Goal: Contribute content: Add original content to the website for others to see

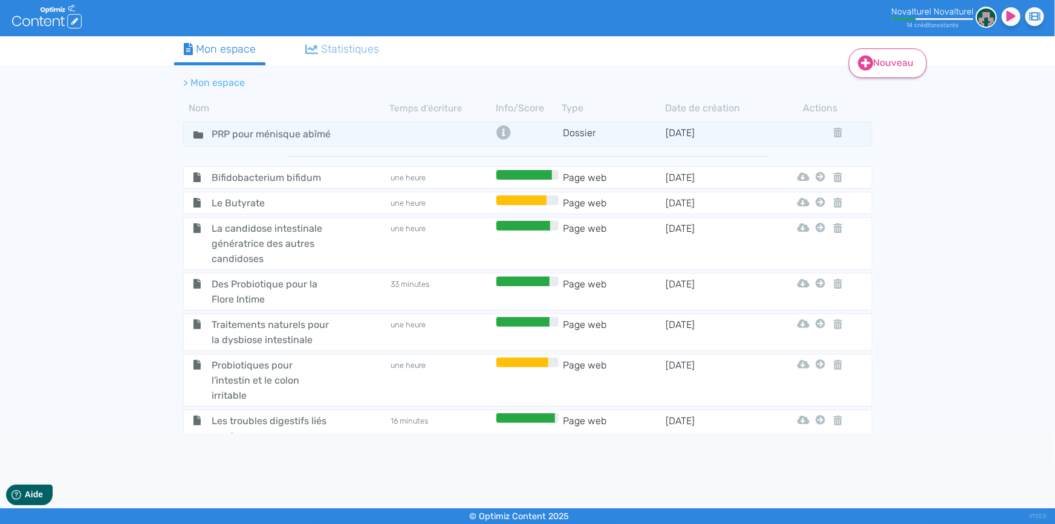
click at [885, 66] on link "Nouveau" at bounding box center [888, 63] width 78 height 30
click at [907, 93] on button "Contenu" at bounding box center [896, 92] width 97 height 19
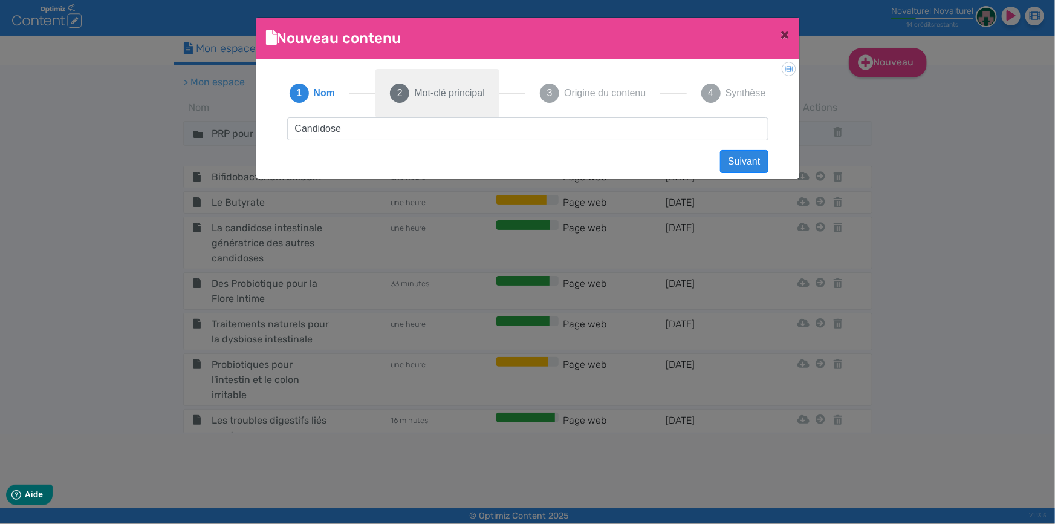
type input "Candidose"
click at [476, 97] on span "Mot-clé principal" at bounding box center [449, 93] width 70 height 15
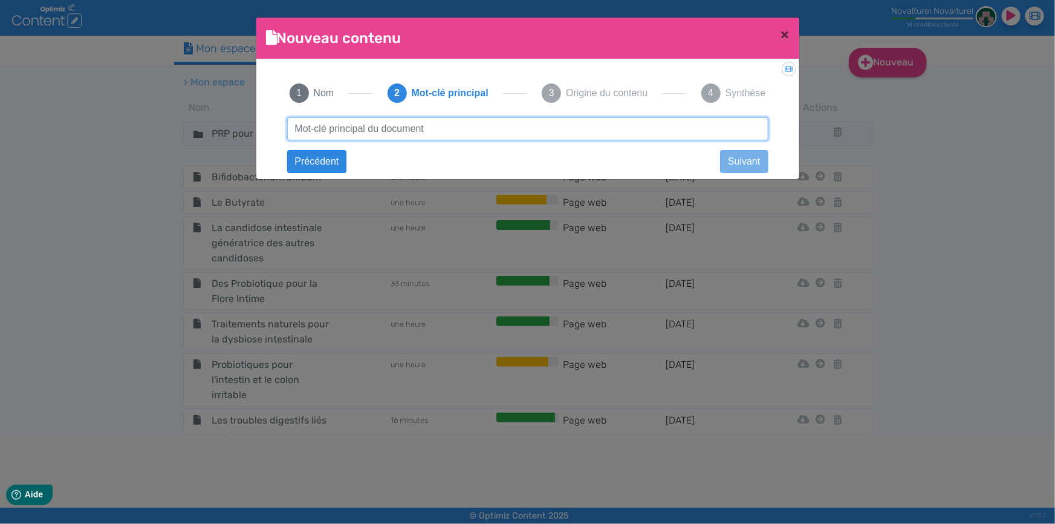
click at [474, 128] on input "text" at bounding box center [527, 128] width 481 height 23
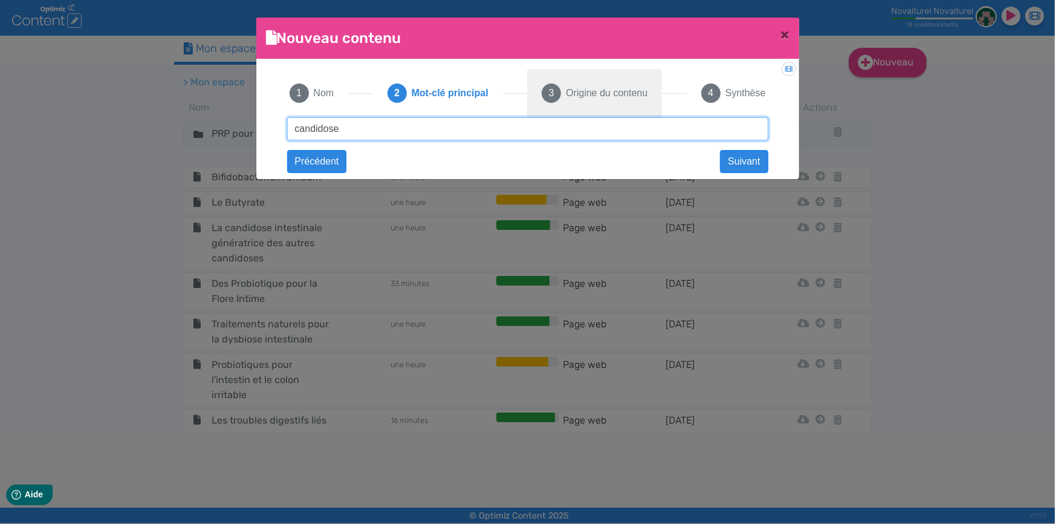
type input "candidose"
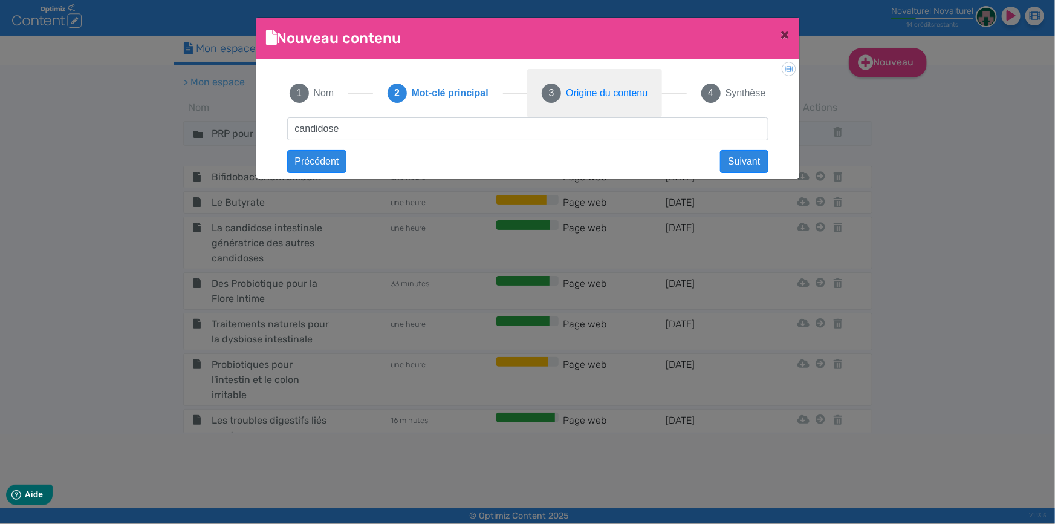
click at [556, 95] on span "3" at bounding box center [551, 92] width 19 height 19
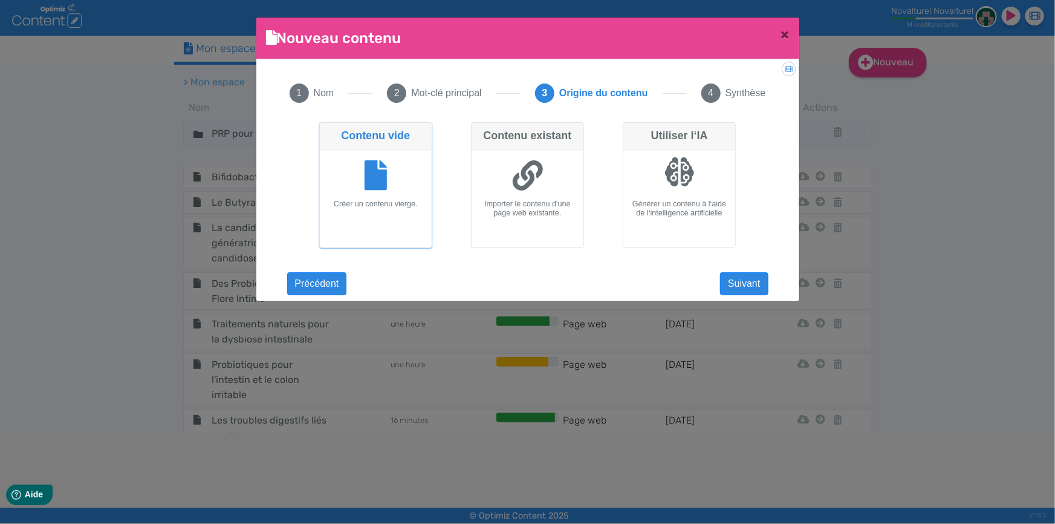
click at [376, 164] on icon at bounding box center [376, 175] width 23 height 30
click at [327, 130] on input "Contenu vide Créer un contenu vierge." at bounding box center [323, 126] width 8 height 8
click at [376, 221] on div "Créer un contenu vierge." at bounding box center [376, 198] width 112 height 98
click at [327, 130] on input "Contenu vide Créer un contenu vierge." at bounding box center [323, 126] width 8 height 8
click at [756, 280] on button "Suivant" at bounding box center [744, 283] width 48 height 23
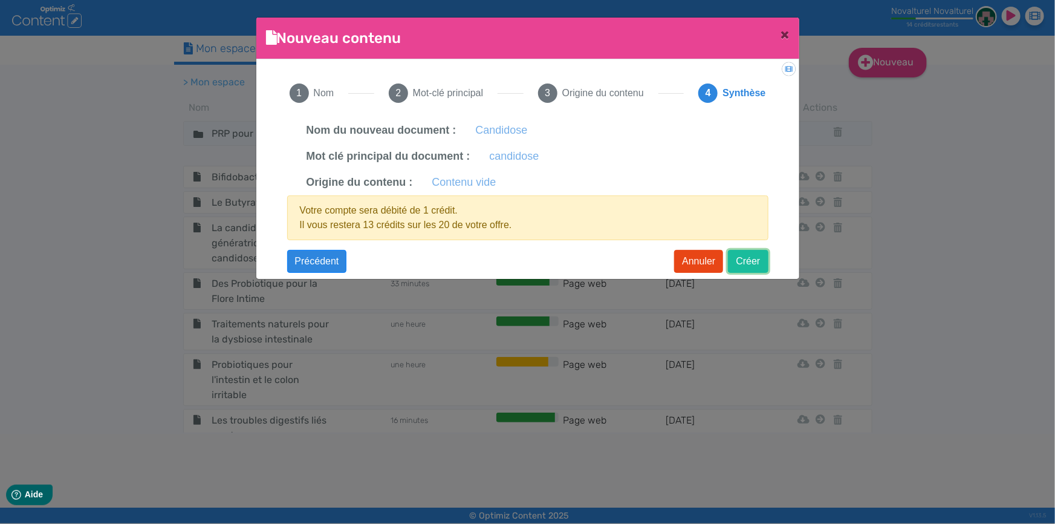
click at [749, 260] on button "Créer" at bounding box center [748, 261] width 40 height 23
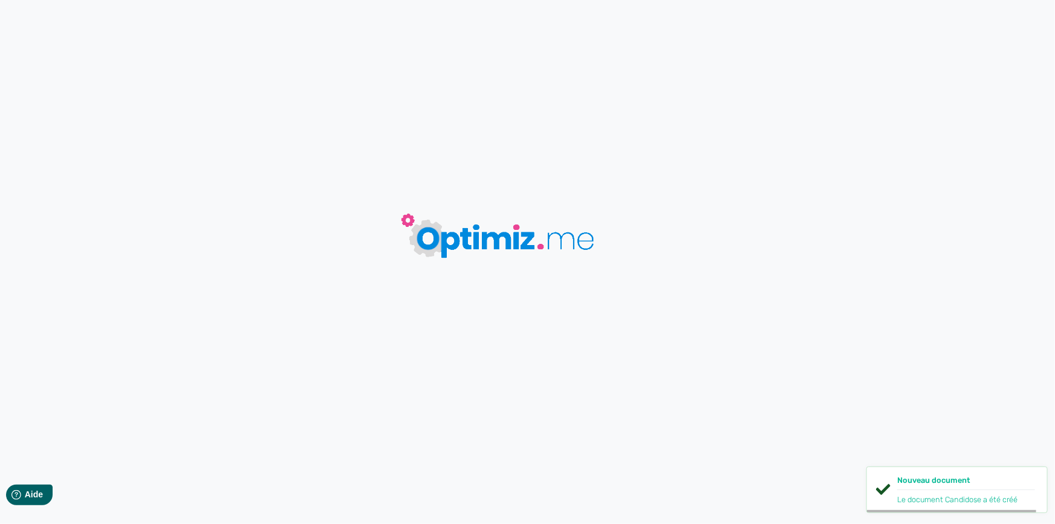
type input "Candidose"
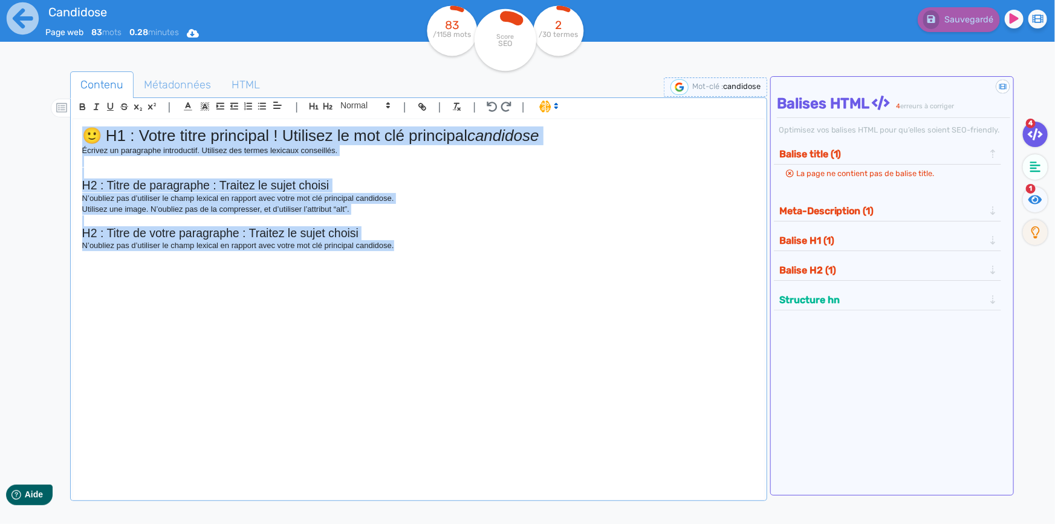
drag, startPoint x: 403, startPoint y: 248, endPoint x: 89, endPoint y: 138, distance: 332.5
click at [89, 138] on div "🙂 H1 : Votre titre principal ! Utilisez le mot clé principal candidose Écrivez …" at bounding box center [418, 302] width 691 height 366
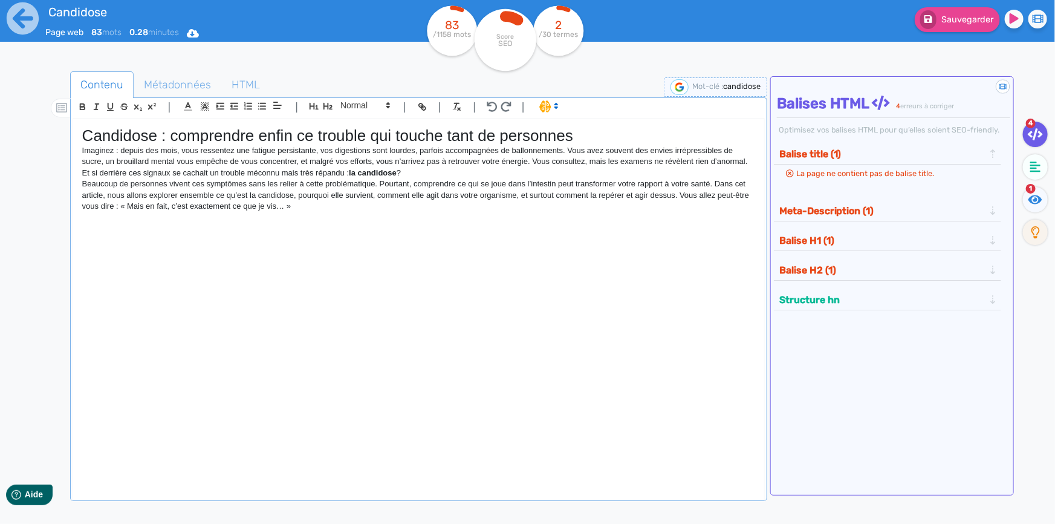
click at [269, 137] on h1 "Candidose : comprendre enfin ce trouble qui touche tant de personnes" at bounding box center [418, 135] width 673 height 19
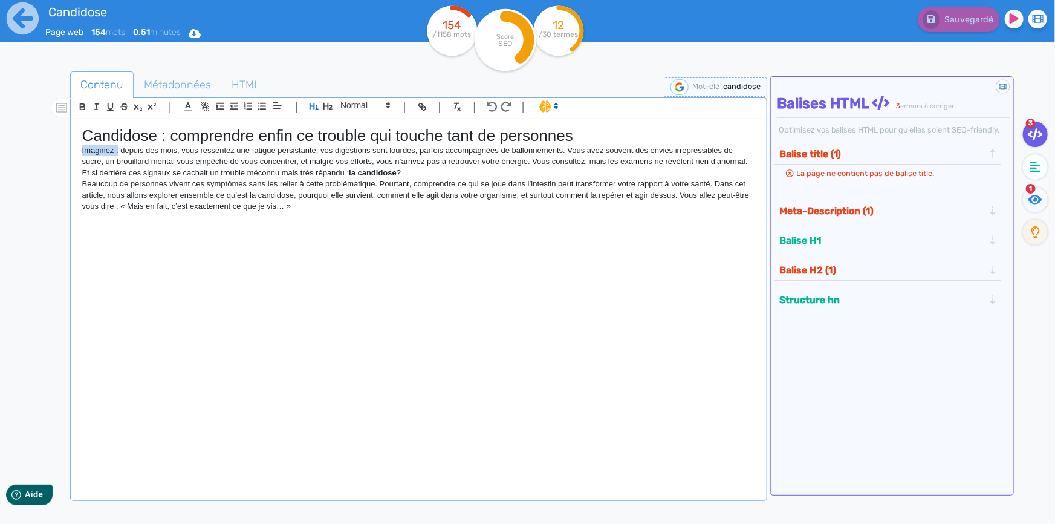
drag, startPoint x: 117, startPoint y: 151, endPoint x: 80, endPoint y: 153, distance: 37.0
click at [80, 153] on div "Candidose : comprendre enfin ce trouble qui touche tant de personnes Imaginez :…" at bounding box center [418, 302] width 691 height 366
click at [103, 141] on h1 "Candidose : comprendre enfin ce trouble qui touche tant de personnes" at bounding box center [418, 135] width 673 height 19
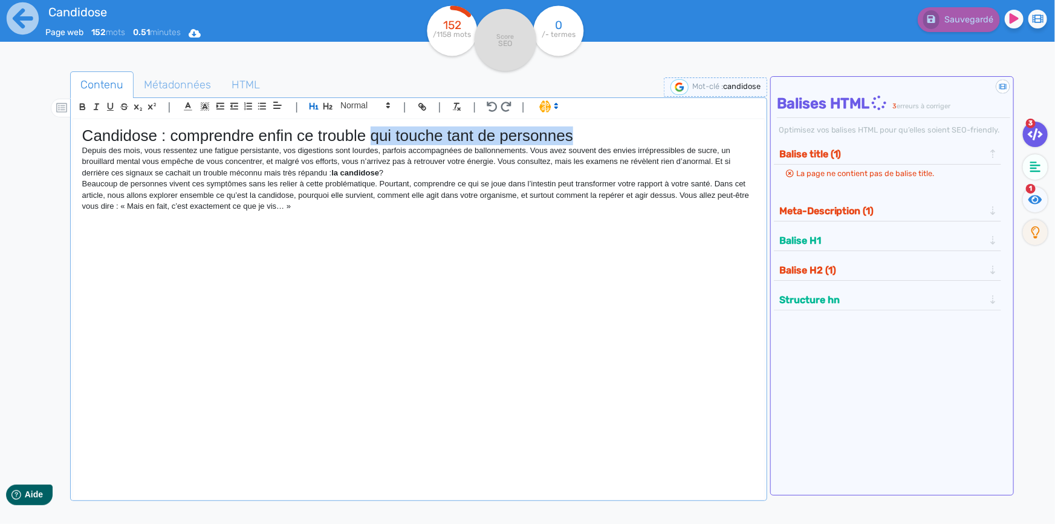
drag, startPoint x: 370, startPoint y: 136, endPoint x: 572, endPoint y: 140, distance: 202.0
click at [572, 140] on h1 "Candidose : comprendre enfin ce trouble qui touche tant de personnes" at bounding box center [418, 135] width 673 height 19
click at [409, 210] on p "Beaucoup de personnes vivent ces symptômes sans les relier à cette problématiqu…" at bounding box center [418, 194] width 673 height 33
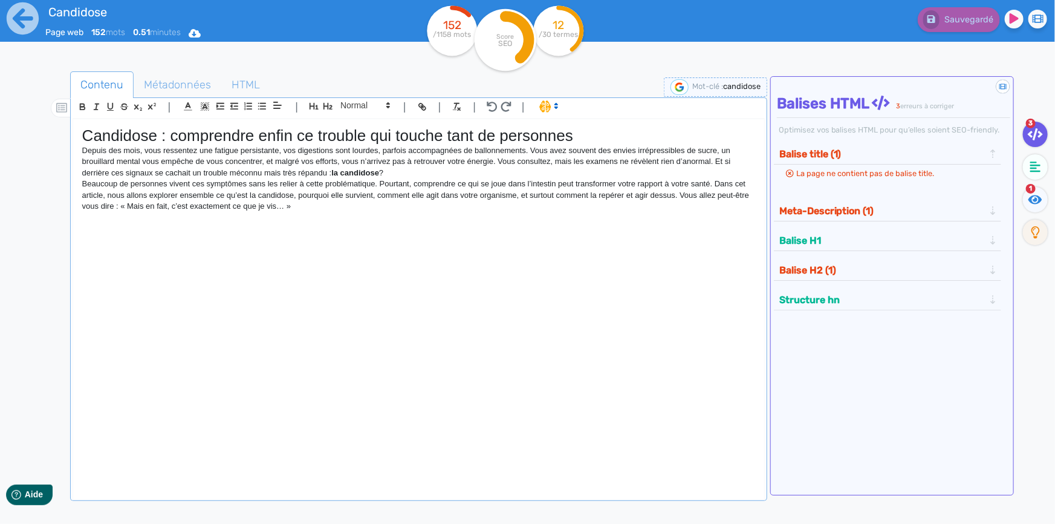
click at [262, 160] on p "Depuis des mois, vous ressentez une fatigue persistante, vos digestions sont lo…" at bounding box center [418, 161] width 673 height 33
click at [489, 163] on p "Depuis des mois, vous ressentez une fatigue persistante, vos digestions sont lo…" at bounding box center [418, 161] width 673 height 33
click at [400, 211] on p "Beaucoup de personnes vivent ces symptômes sans les relier à cette problématiqu…" at bounding box center [418, 194] width 673 height 33
drag, startPoint x: 478, startPoint y: 194, endPoint x: 460, endPoint y: 194, distance: 17.5
click at [460, 194] on p "Beaucoup de personnes vivent ces symptômes sans les relier à cette problématiqu…" at bounding box center [418, 194] width 673 height 33
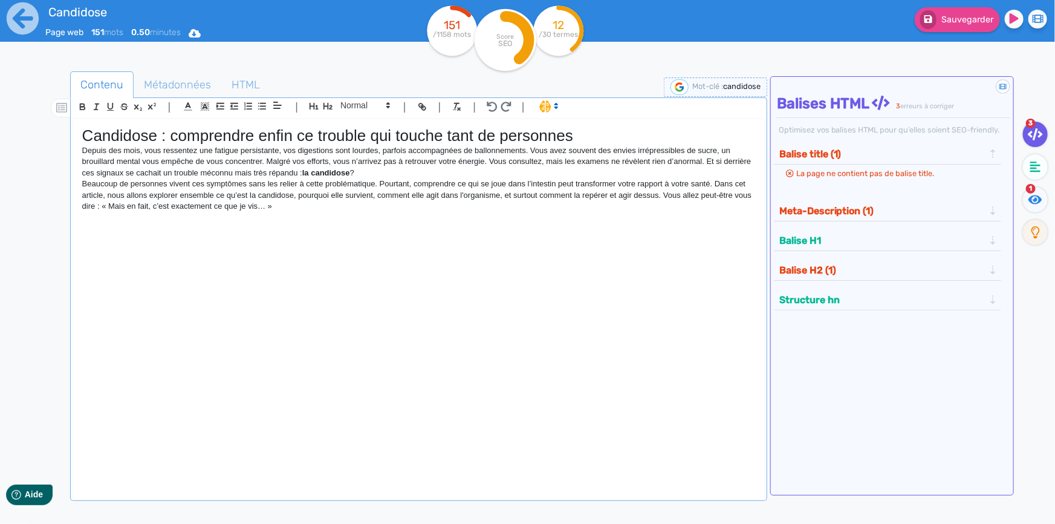
click at [365, 218] on div "Candidose : comprendre enfin ce trouble qui touche tant de personnes Depuis des…" at bounding box center [418, 302] width 691 height 366
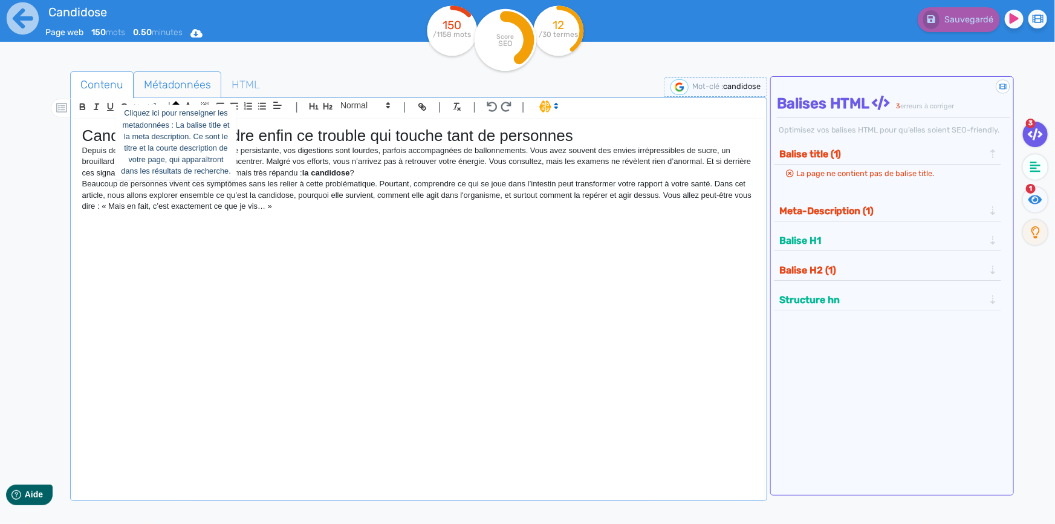
click at [187, 82] on span "Métadonnées" at bounding box center [177, 84] width 86 height 33
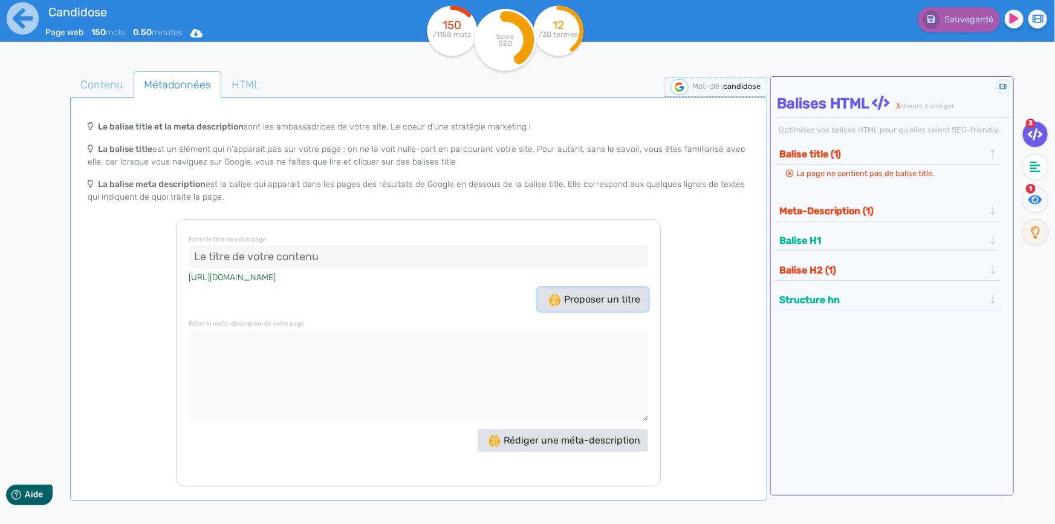
click at [578, 292] on button "Proposer un titre" at bounding box center [593, 299] width 110 height 23
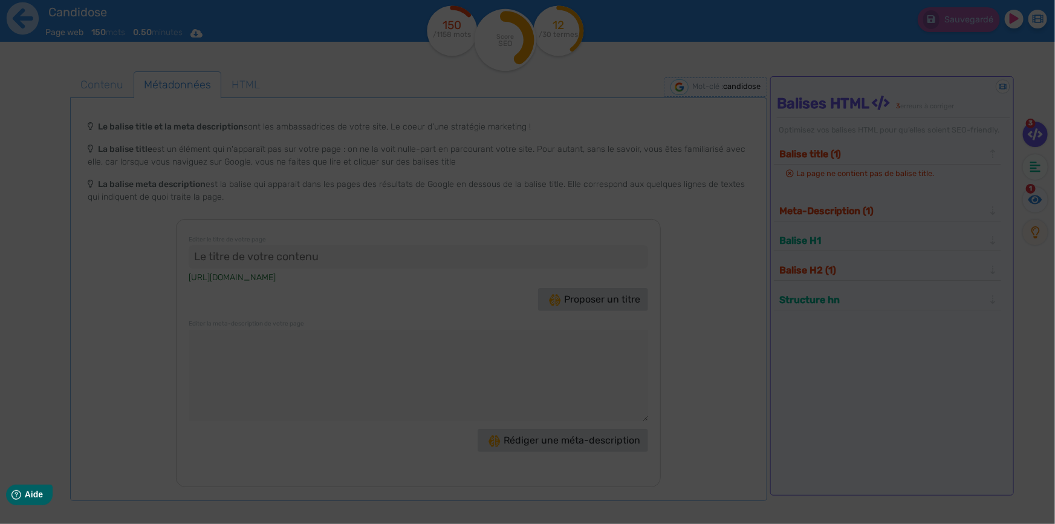
click at [154, 229] on div "Rédaction en cours..." at bounding box center [527, 262] width 1055 height 524
click at [702, 229] on div "Rédaction en cours..." at bounding box center [527, 262] width 1055 height 524
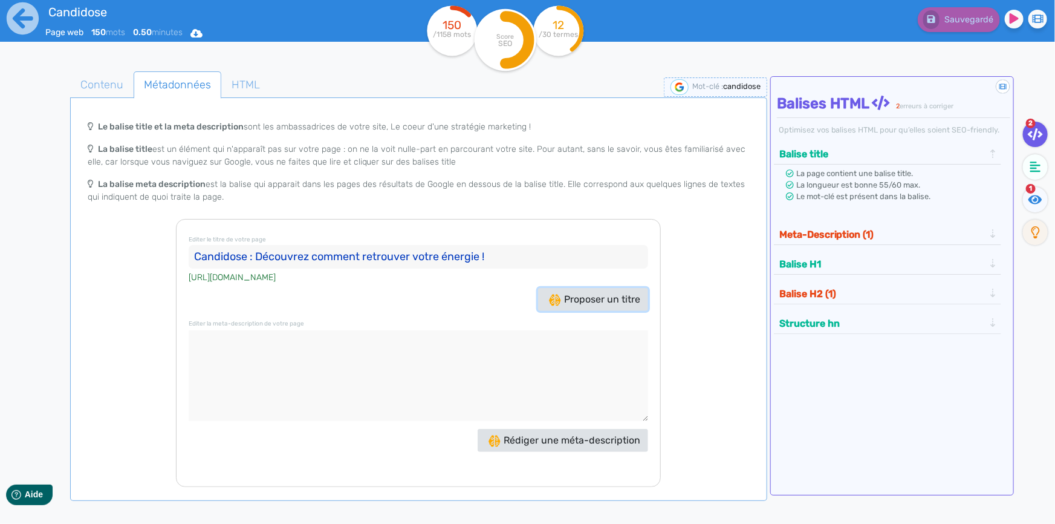
click at [617, 297] on span "Proposer un titre" at bounding box center [594, 298] width 91 height 11
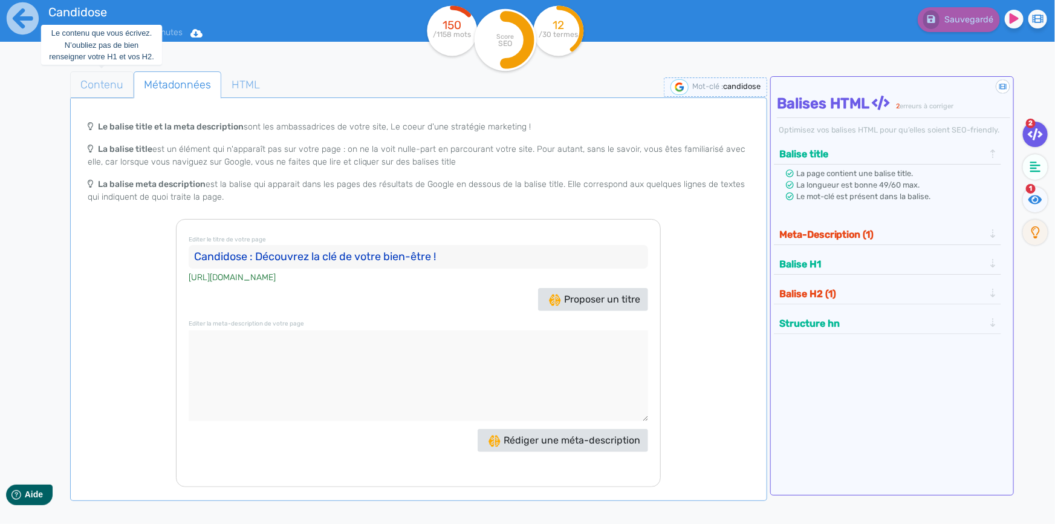
click at [109, 88] on span "Contenu" at bounding box center [102, 84] width 62 height 33
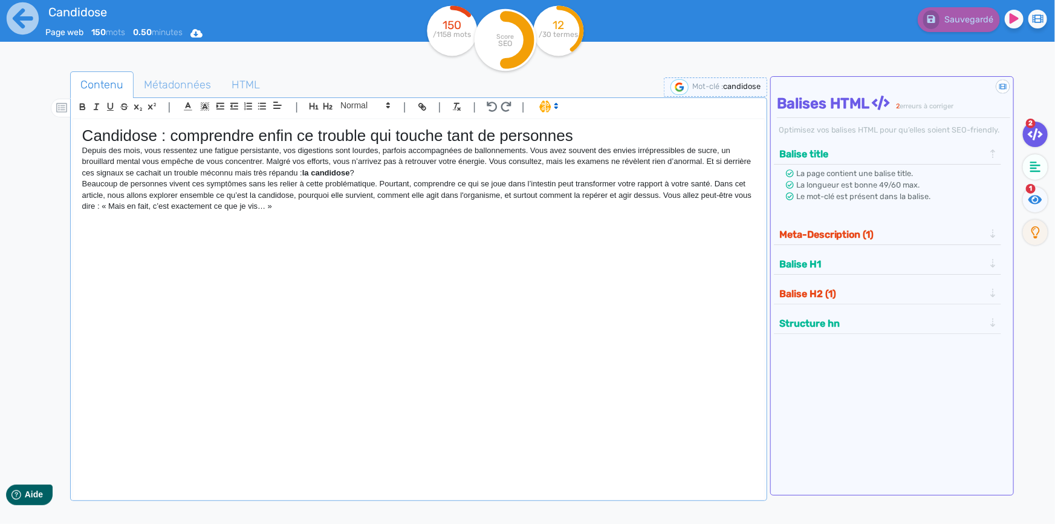
click at [358, 217] on p at bounding box center [418, 217] width 673 height 11
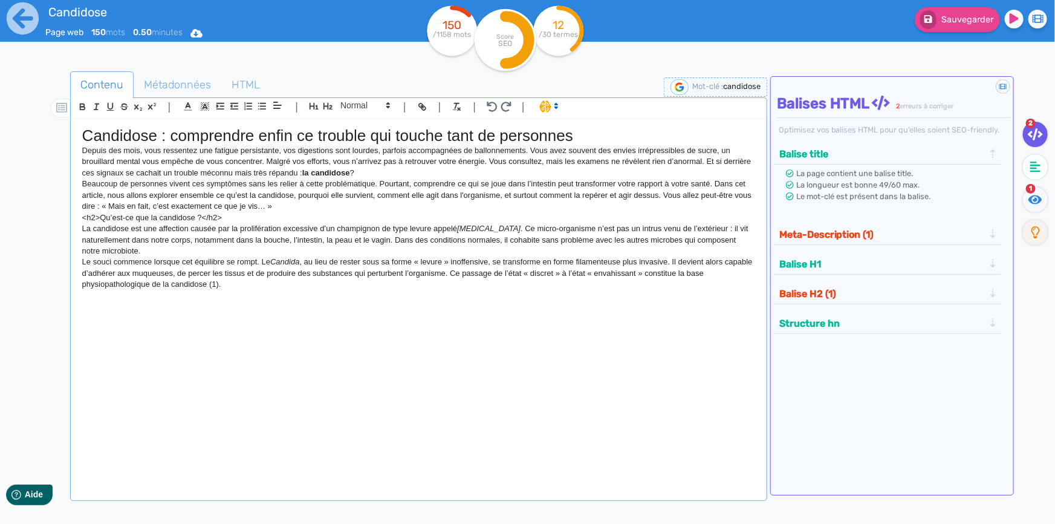
click at [277, 217] on p "<h2>Qu’est-ce que la candidose ?</h2>" at bounding box center [418, 217] width 673 height 11
drag, startPoint x: 100, startPoint y: 216, endPoint x: 72, endPoint y: 216, distance: 28.4
click at [73, 216] on div "Candidose : comprendre enfin ce trouble qui touche tant de personnes Depuis des…" at bounding box center [418, 302] width 691 height 366
click at [326, 103] on icon "button" at bounding box center [328, 106] width 10 height 10
click at [290, 291] on p "Le souci commence lorsque cet équilibre se rompt. Le Candida , au lieu de reste…" at bounding box center [418, 275] width 673 height 33
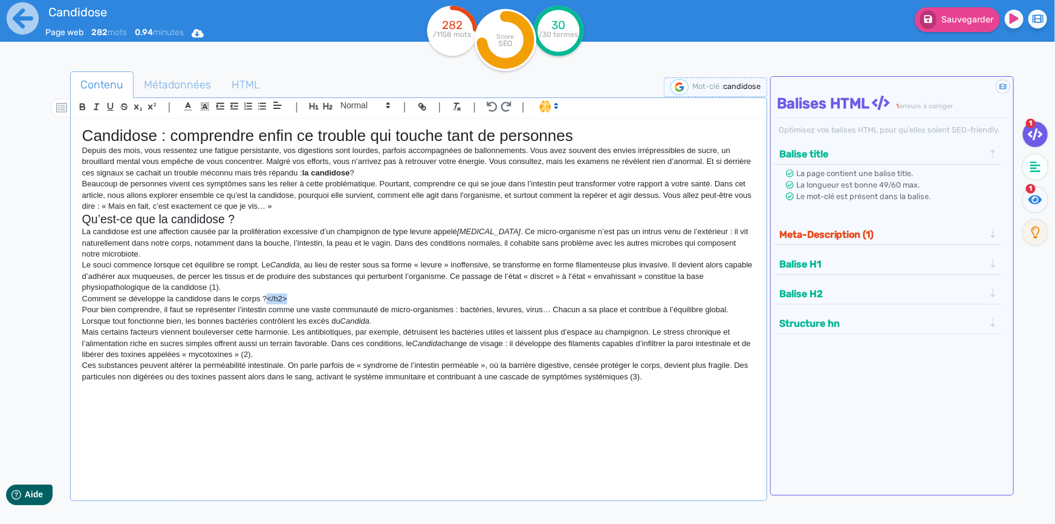
drag, startPoint x: 289, startPoint y: 296, endPoint x: 265, endPoint y: 296, distance: 23.6
click at [265, 296] on p "Comment se développe la candidose dans le corps ?</h2>" at bounding box center [418, 298] width 673 height 11
click at [329, 107] on icon "button" at bounding box center [328, 106] width 10 height 10
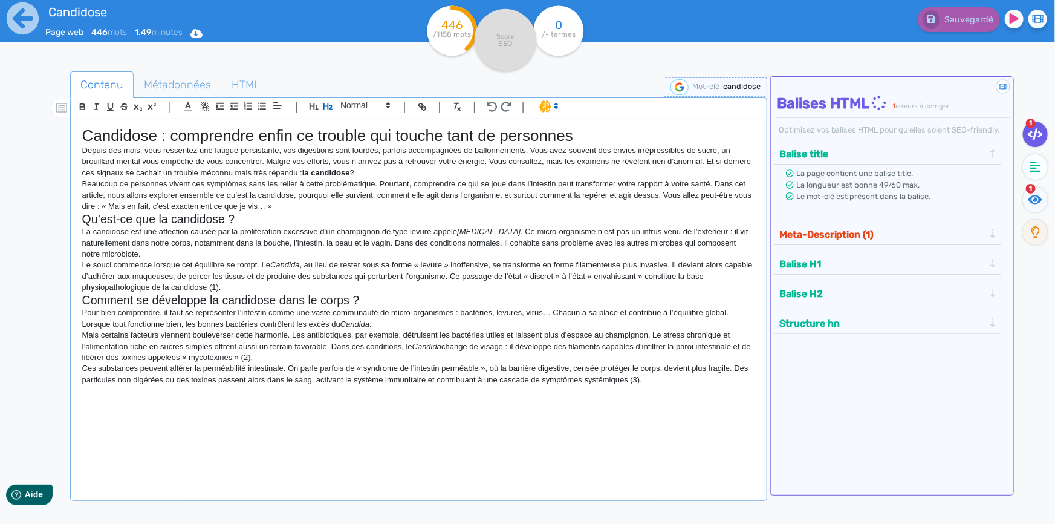
click at [399, 362] on p "Mais certains facteurs viennent bouleverser cette harmonie. Les antibiotiques, …" at bounding box center [418, 345] width 673 height 33
click at [652, 333] on p "Mais certains facteurs viennent bouleverser cette harmonie. Les antibiotiques, …" at bounding box center [418, 345] width 673 height 33
click at [668, 383] on p "Ces substances peuvent altérer la perméabilité intestinale. On parle parfois de…" at bounding box center [418, 374] width 673 height 22
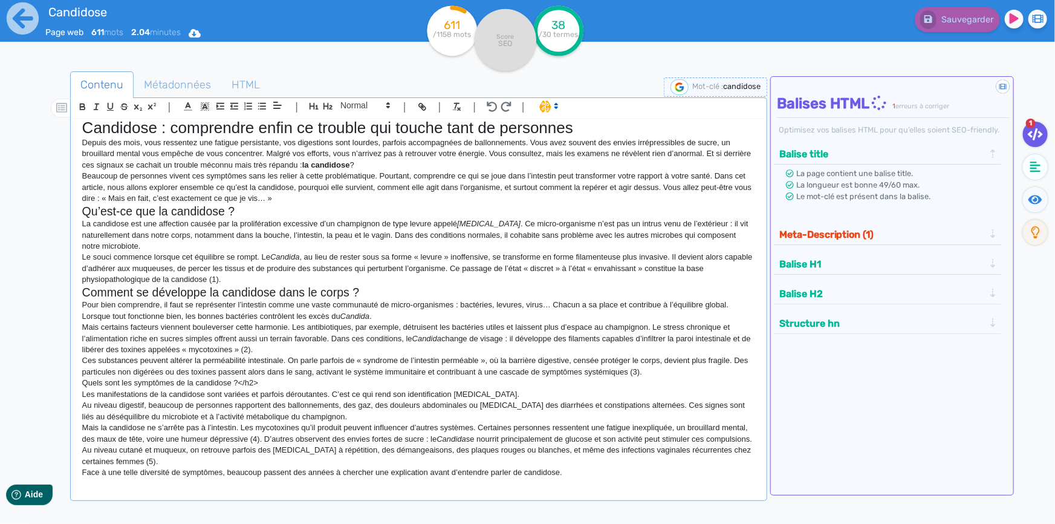
click at [159, 381] on p "Quels sont les symptômes de la candidose ?</h2>" at bounding box center [418, 382] width 673 height 11
click at [332, 108] on icon "button" at bounding box center [328, 106] width 10 height 10
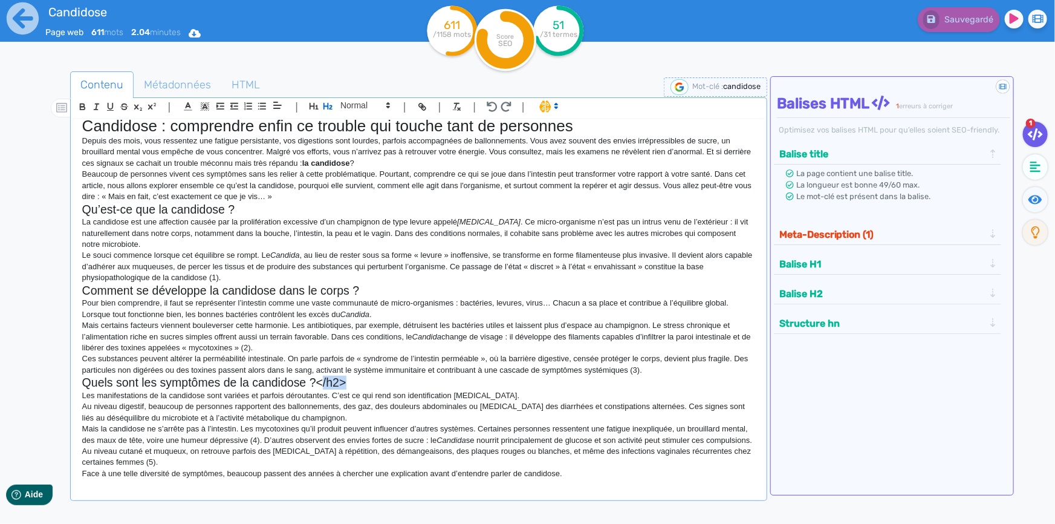
drag, startPoint x: 349, startPoint y: 381, endPoint x: 319, endPoint y: 378, distance: 30.4
click at [319, 378] on h2 "Quels sont les symptômes de la candidose ?</h2>" at bounding box center [418, 382] width 673 height 14
click at [586, 478] on p "Face à une telle diversité de symptômes, beaucoup passent des années à chercher…" at bounding box center [418, 472] width 673 height 11
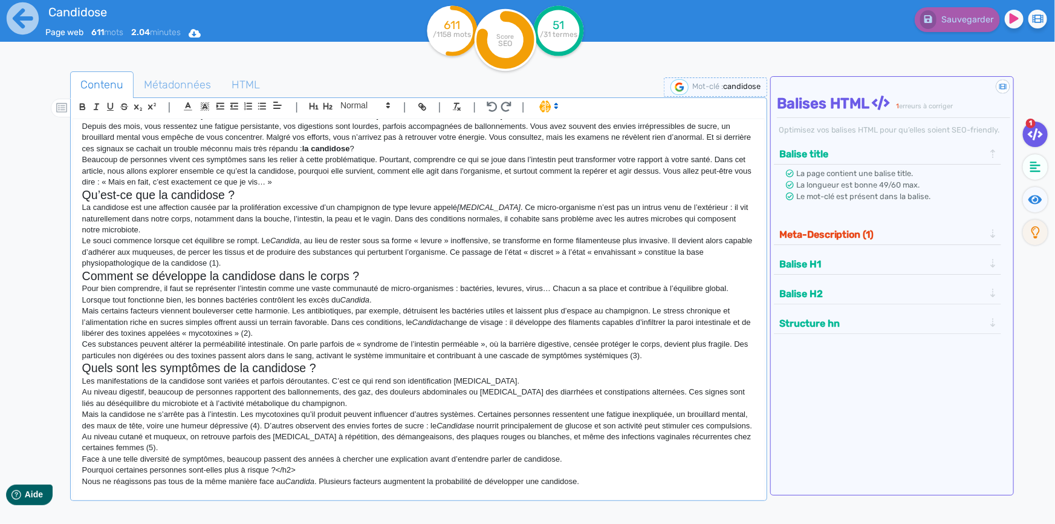
scroll to position [102, 0]
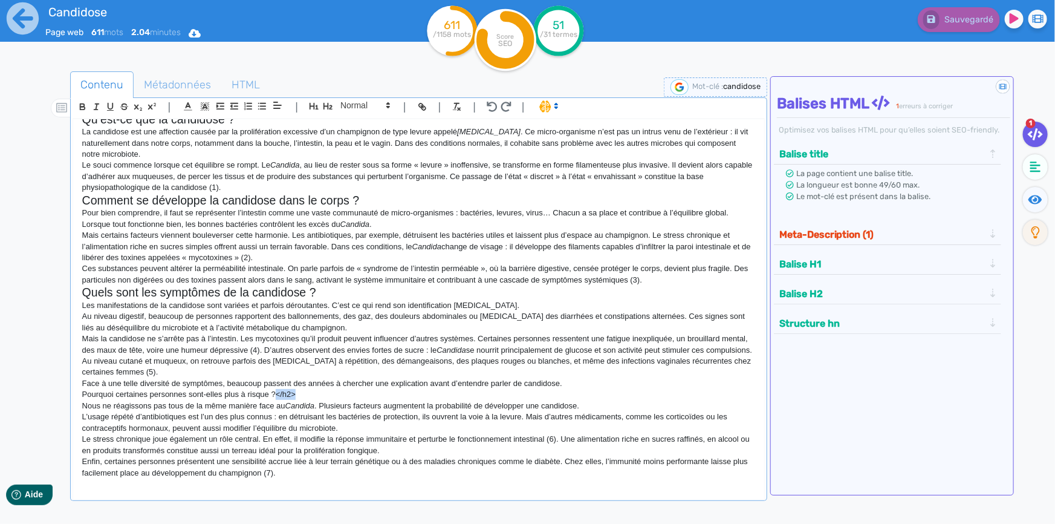
drag, startPoint x: 274, startPoint y: 403, endPoint x: 305, endPoint y: 407, distance: 31.0
click at [305, 400] on p "Pourquoi certaines personnes sont-elles plus à risque ?</h2>" at bounding box center [418, 394] width 673 height 11
click at [328, 106] on icon "button" at bounding box center [327, 106] width 9 height 7
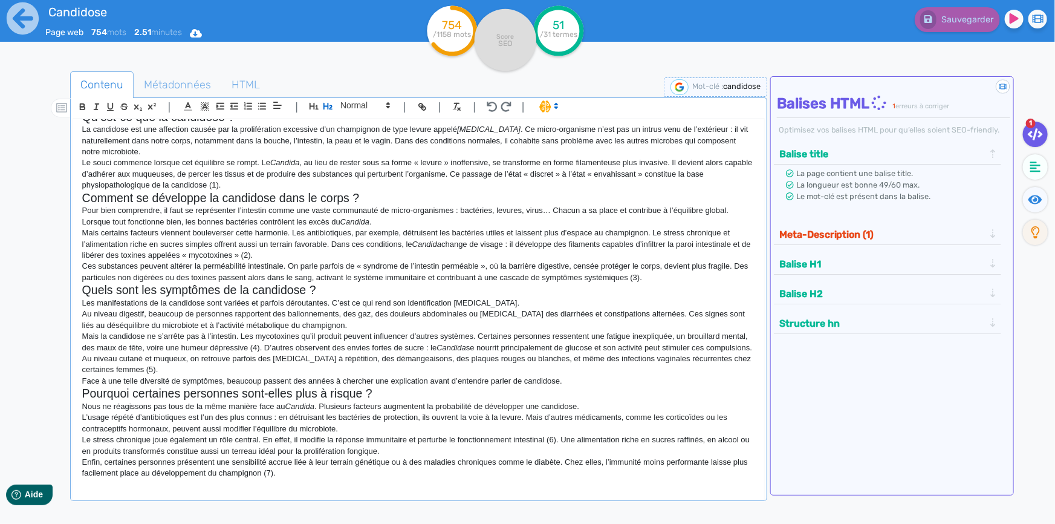
scroll to position [114, 0]
click at [339, 433] on p "Le stress chronique joue également un rôle central. En effet, il modifie la rép…" at bounding box center [418, 444] width 673 height 22
click at [320, 476] on p "Enfin, certaines personnes présentent une sensibilité accrue liée à leur terrai…" at bounding box center [418, 467] width 673 height 22
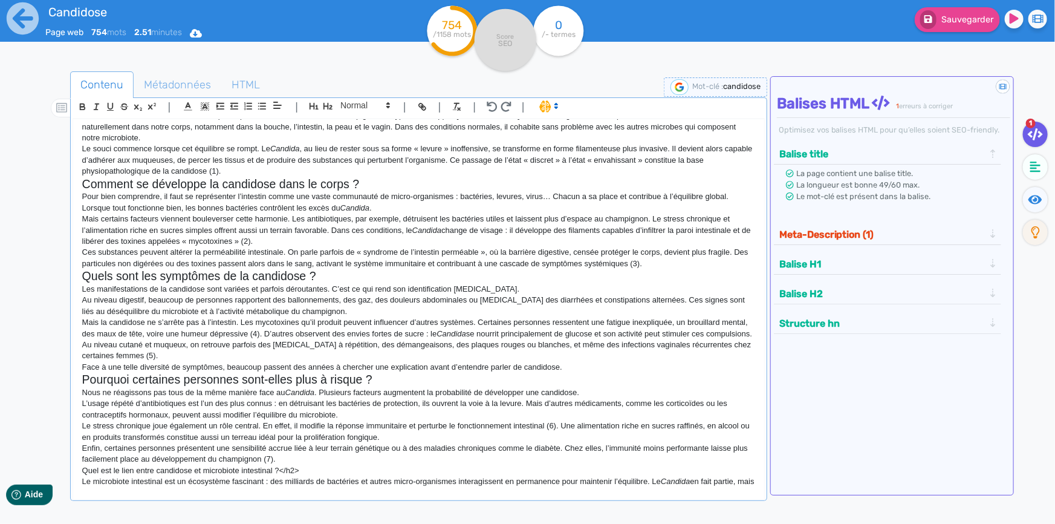
scroll to position [183, 0]
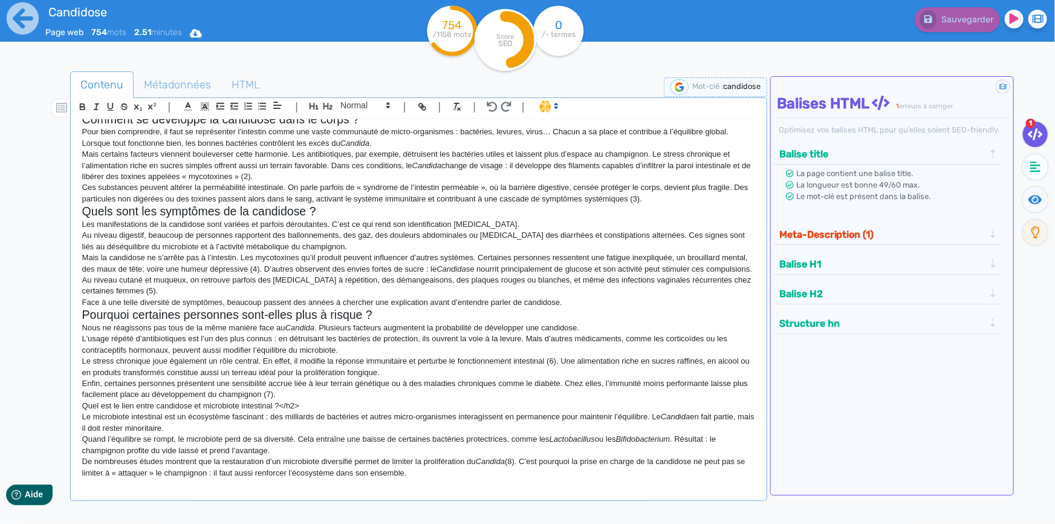
click at [316, 411] on p "Quel est le lien entre candidose et microbiote intestinal ?</h2>" at bounding box center [418, 405] width 673 height 11
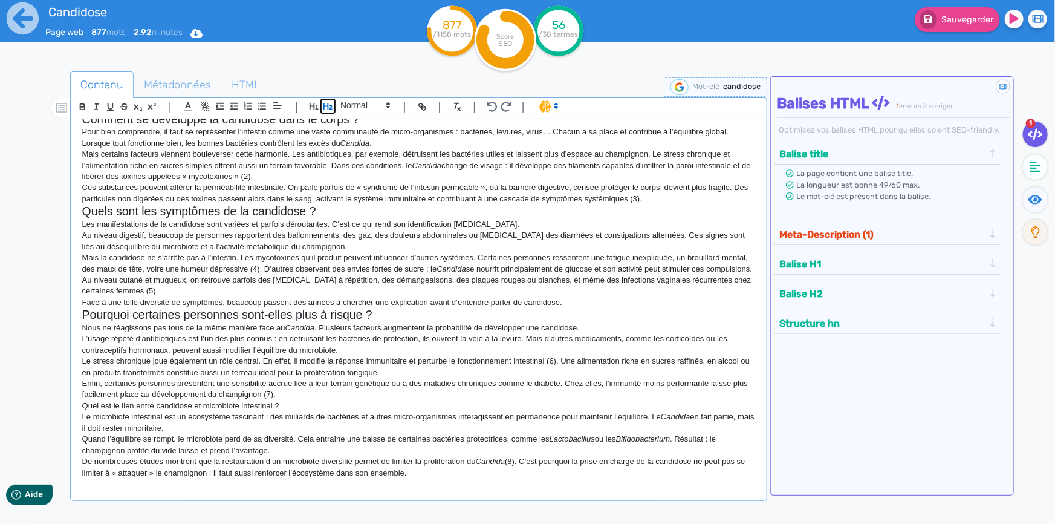
click at [329, 108] on icon "button" at bounding box center [328, 106] width 10 height 10
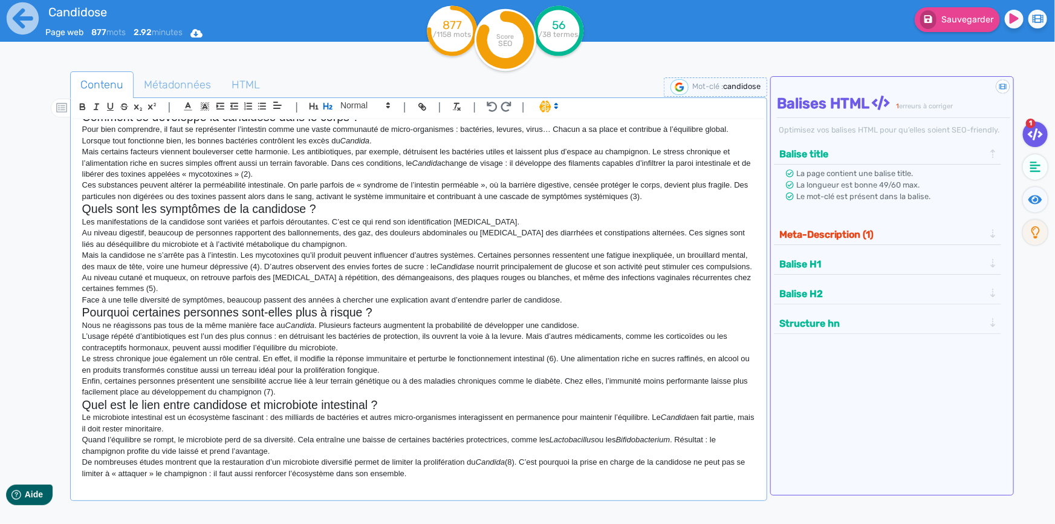
scroll to position [195, 0]
click at [440, 470] on p "De nombreuses études montrent que la restauration d’un microbiote diversifié pe…" at bounding box center [418, 467] width 673 height 22
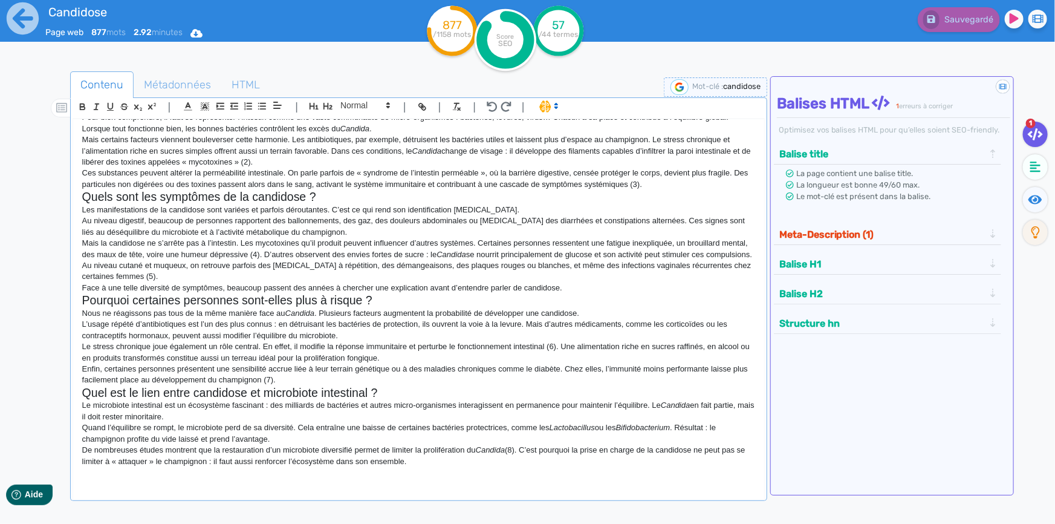
scroll to position [275, 0]
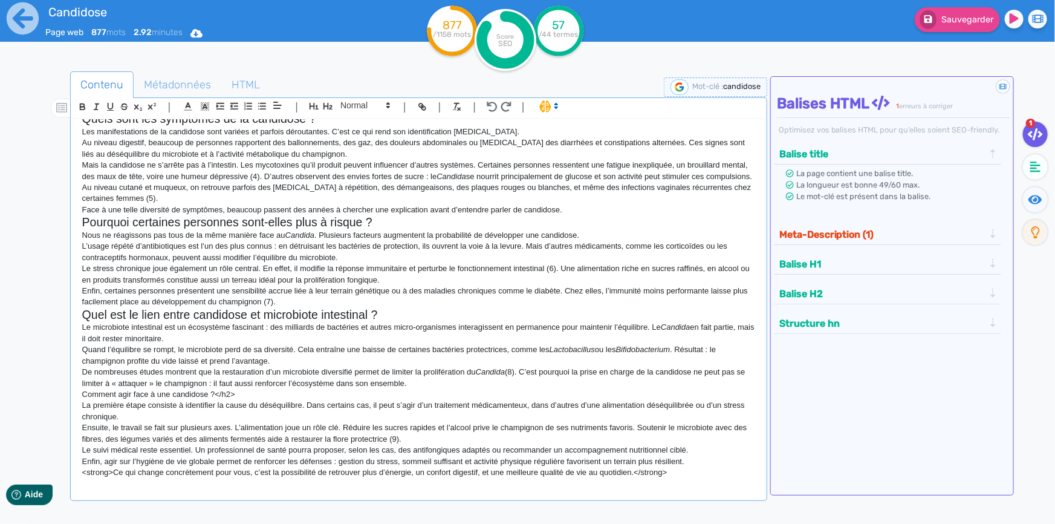
click at [281, 389] on p "De nombreuses études montrent que la restauration d’un microbiote diversifié pe…" at bounding box center [418, 377] width 673 height 22
click at [249, 400] on p "Comment agir face à une candidose ?</h2>" at bounding box center [418, 394] width 673 height 11
click at [326, 103] on icon "button" at bounding box center [328, 106] width 10 height 10
click at [350, 423] on p "La première étape consiste à identifier la cause du déséquilibre. Dans certains…" at bounding box center [418, 412] width 673 height 22
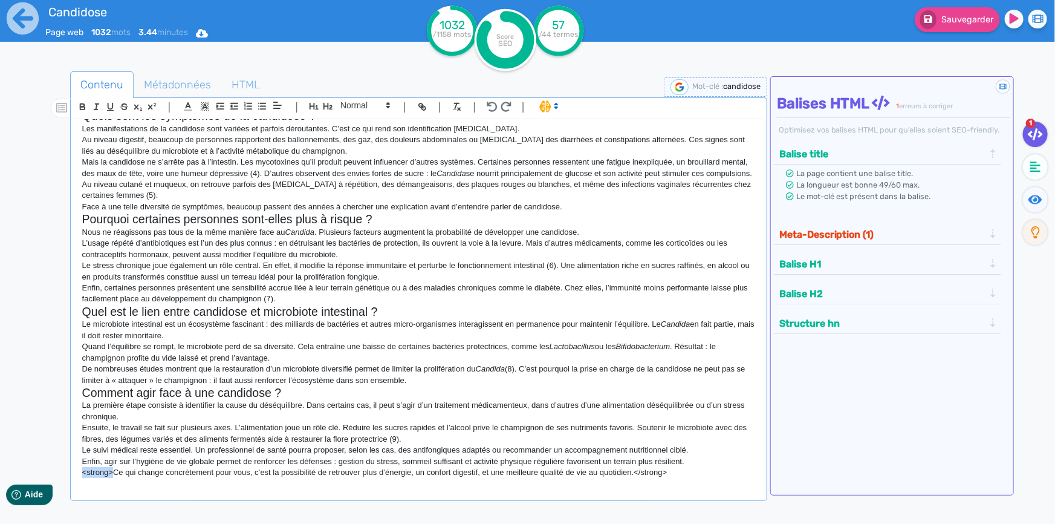
drag, startPoint x: 111, startPoint y: 475, endPoint x: 77, endPoint y: 478, distance: 34.0
click at [77, 478] on div "Candidose : comprendre enfin ce trouble qui touche tant de personnes Depuis des…" at bounding box center [418, 302] width 691 height 366
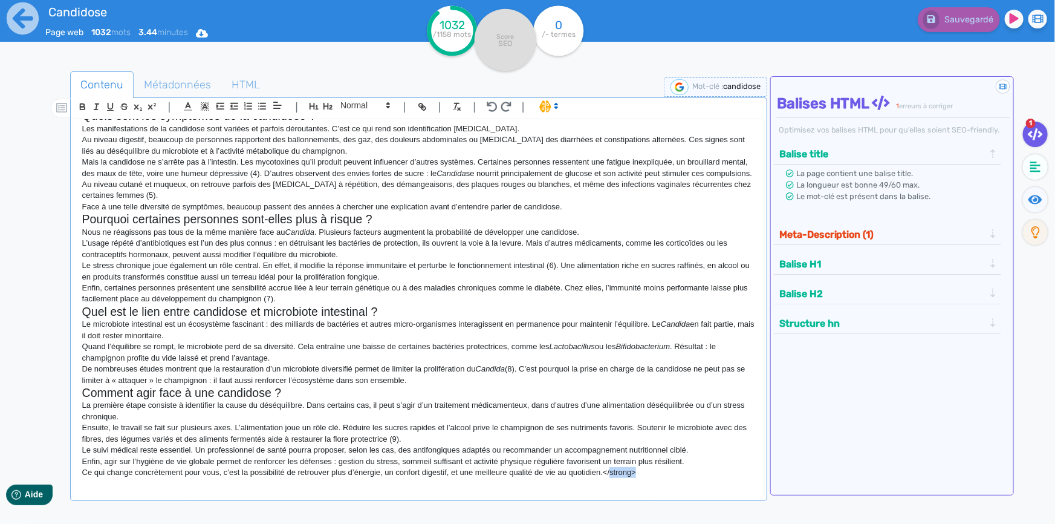
drag, startPoint x: 641, startPoint y: 473, endPoint x: 610, endPoint y: 475, distance: 30.9
click at [610, 475] on p "Ce qui change concrètement pour vous, c’est la possibilité de retrouver plus d’…" at bounding box center [418, 472] width 673 height 11
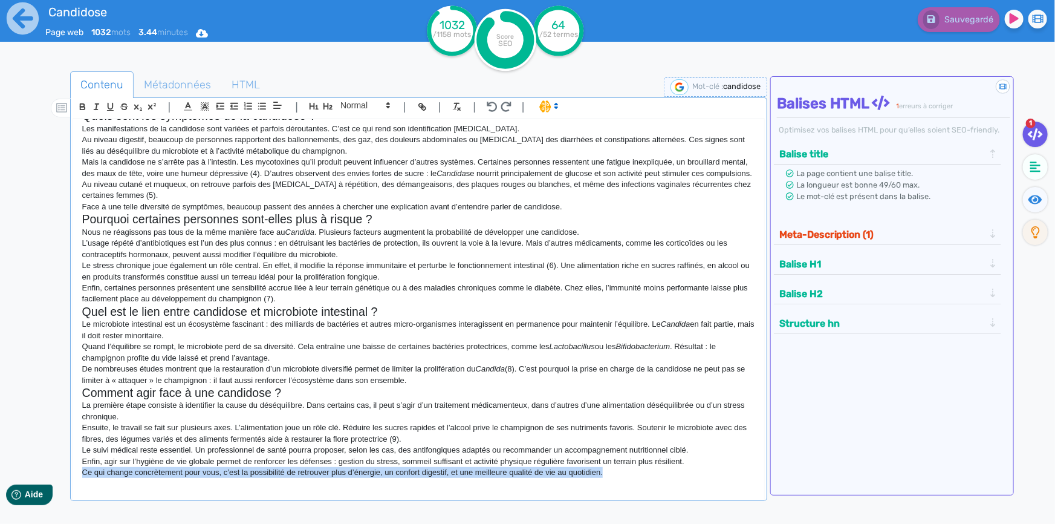
drag, startPoint x: 608, startPoint y: 475, endPoint x: 77, endPoint y: 474, distance: 530.2
click at [77, 474] on div "Candidose : comprendre enfin ce trouble qui touche tant de personnes Depuis des…" at bounding box center [418, 302] width 691 height 366
click at [86, 106] on icon "button" at bounding box center [82, 107] width 10 height 10
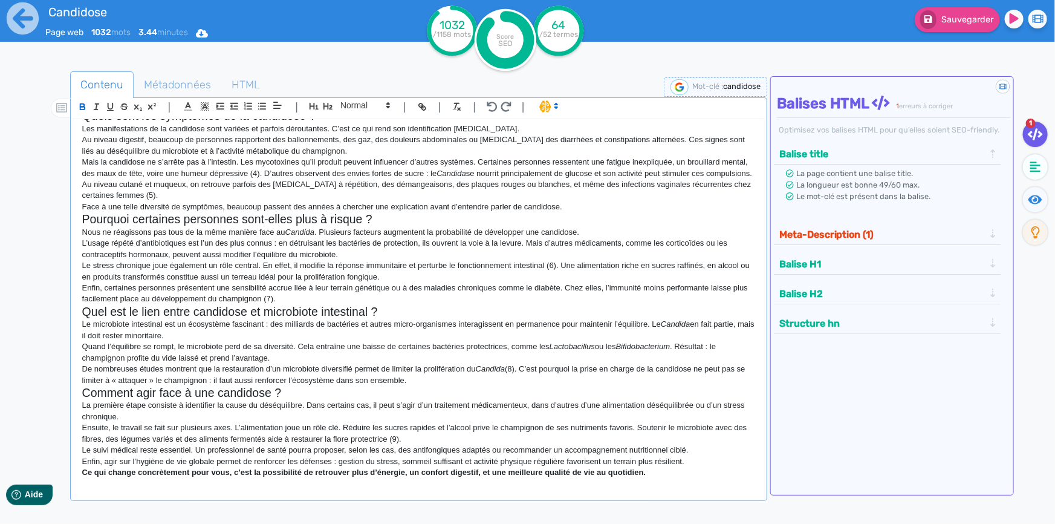
click at [480, 326] on p "Le microbiote intestinal est un écosystème fascinant : des milliards de bactéri…" at bounding box center [418, 330] width 673 height 22
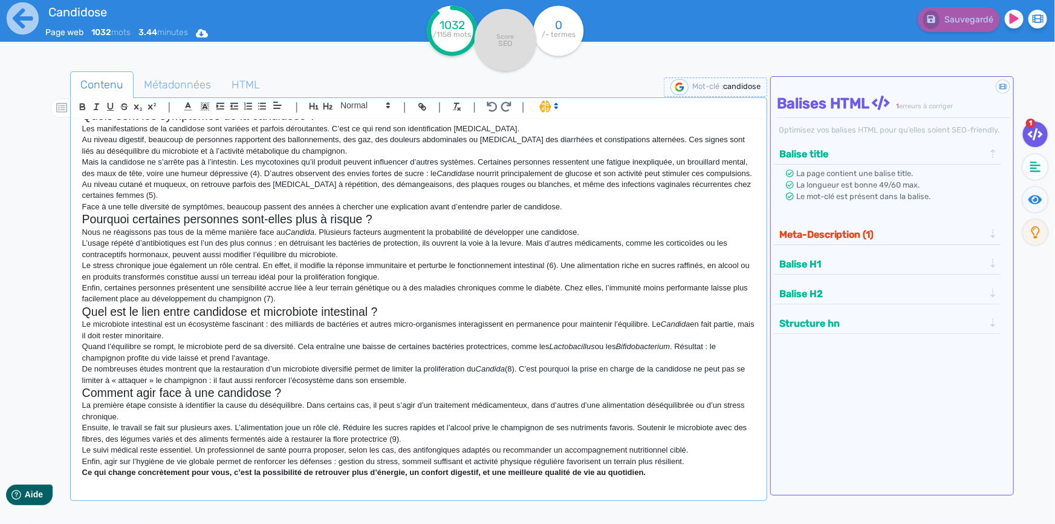
click at [672, 472] on p "Ce qui change concrètement pour vous, c’est la possibilité de retrouver plus d’…" at bounding box center [418, 472] width 673 height 11
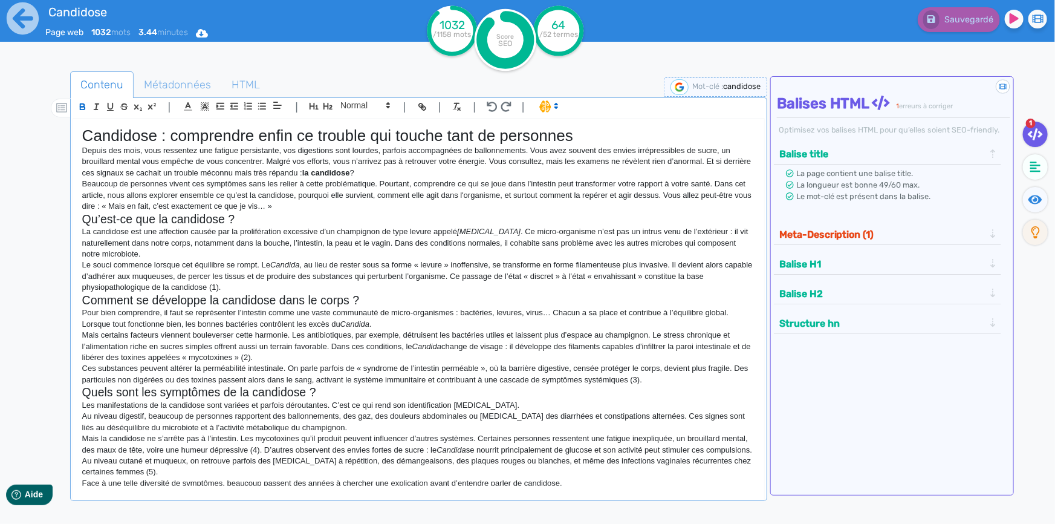
scroll to position [0, 0]
click at [708, 160] on p "Depuis des mois, vous ressentez une fatigue persistante, vos digestions sont lo…" at bounding box center [418, 161] width 673 height 33
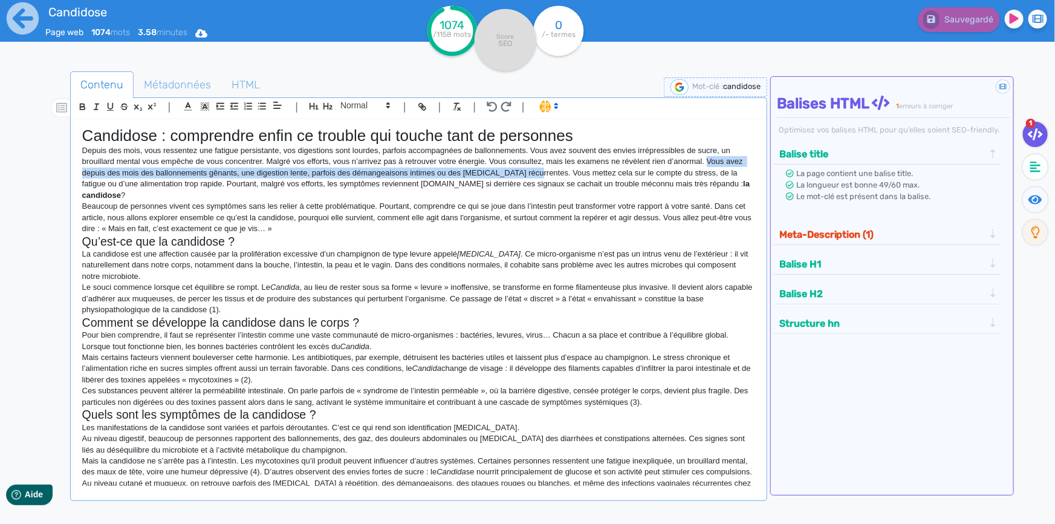
drag, startPoint x: 708, startPoint y: 160, endPoint x: 536, endPoint y: 178, distance: 173.3
click at [536, 178] on p "Depuis des mois, vous ressentez une fatigue persistante, vos digestions sont lo…" at bounding box center [418, 173] width 673 height 56
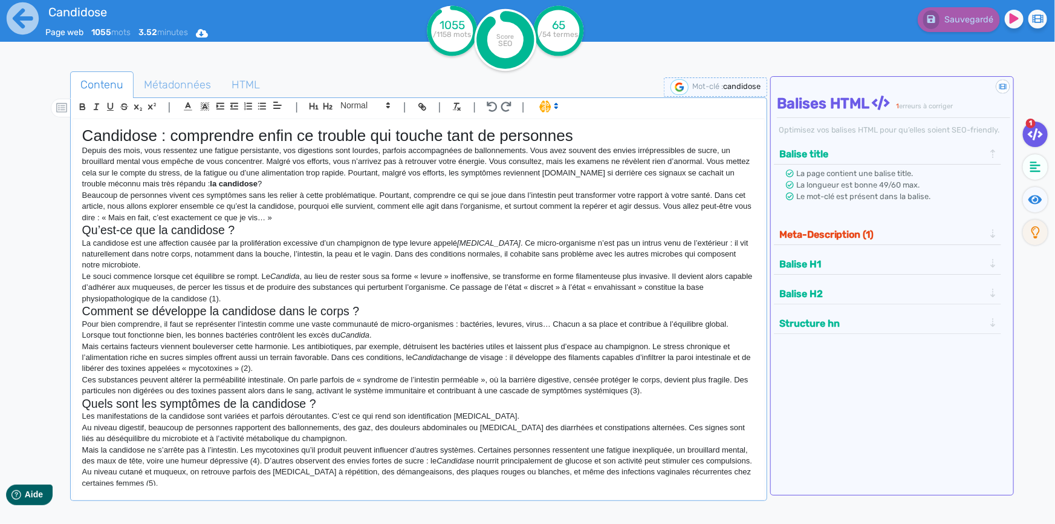
click at [599, 174] on p "Depuis des mois, vous ressentez une fatigue persistante, vos digestions sont lo…" at bounding box center [418, 167] width 673 height 45
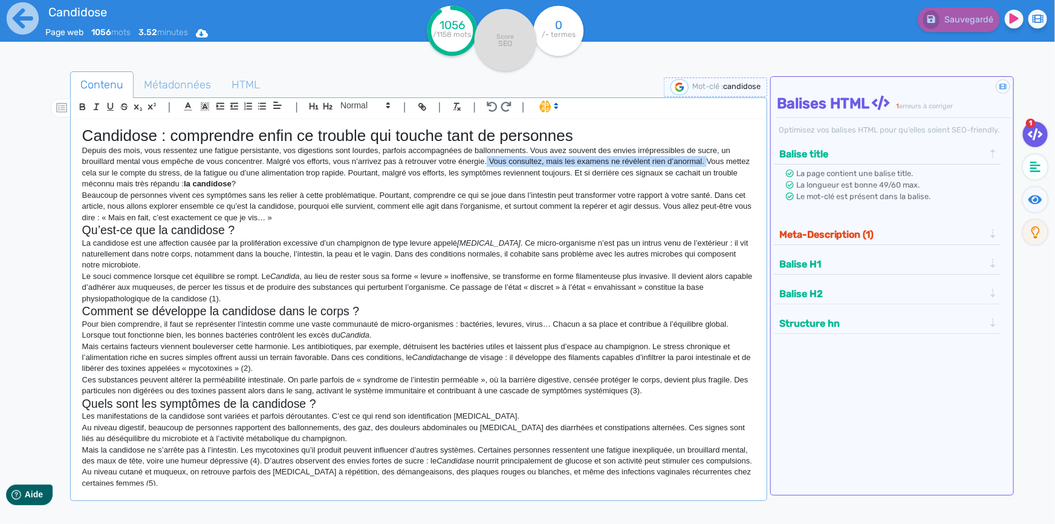
drag, startPoint x: 487, startPoint y: 160, endPoint x: 707, endPoint y: 164, distance: 220.7
click at [707, 164] on p "Depuis des mois, vous ressentez une fatigue persistante, vos digestions sont lo…" at bounding box center [418, 167] width 673 height 45
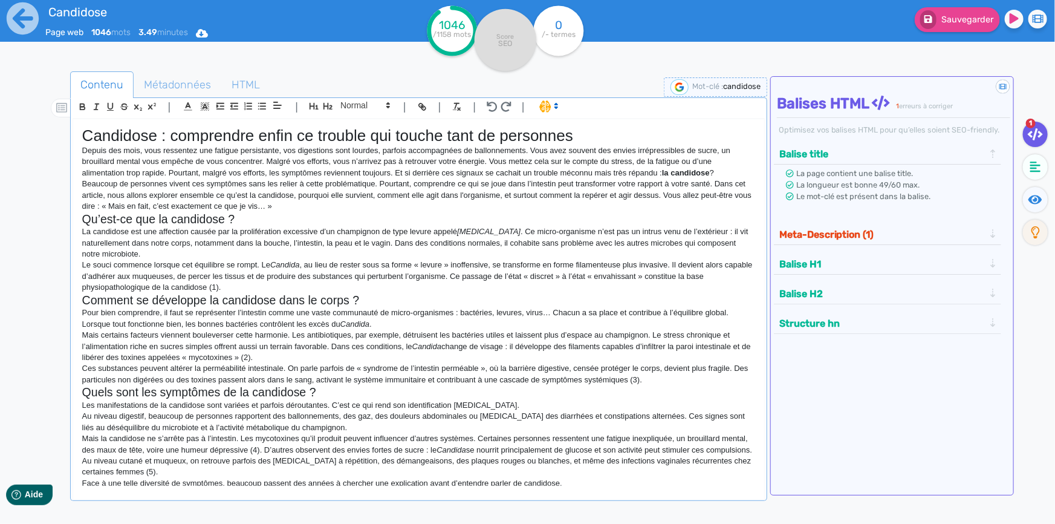
click at [397, 172] on p "Depuis des mois, vous ressentez une fatigue persistante, vos digestions sont lo…" at bounding box center [418, 161] width 673 height 33
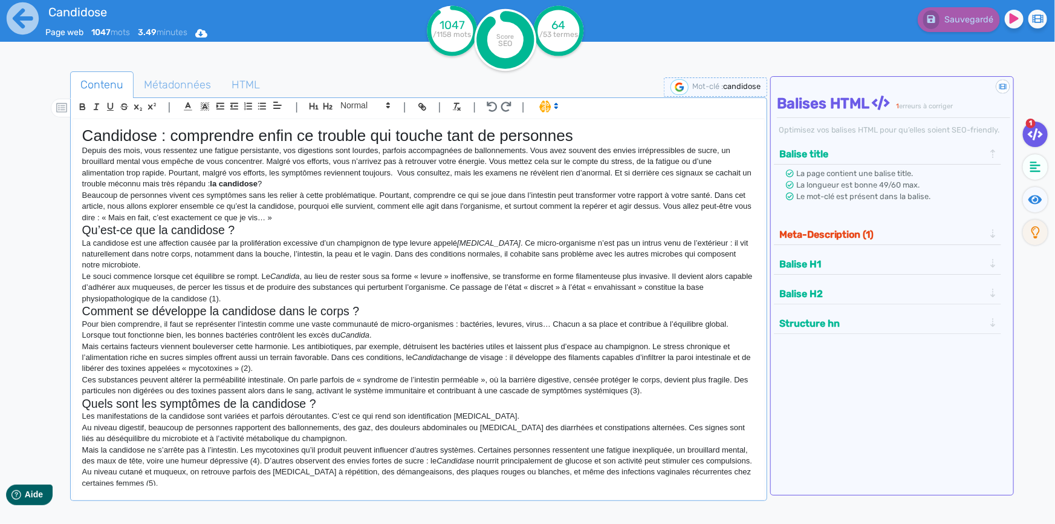
drag, startPoint x: 615, startPoint y: 174, endPoint x: 618, endPoint y: 180, distance: 6.2
click at [618, 180] on p "Depuis des mois, vous ressentez une fatigue persistante, vos digestions sont lo…" at bounding box center [418, 167] width 673 height 45
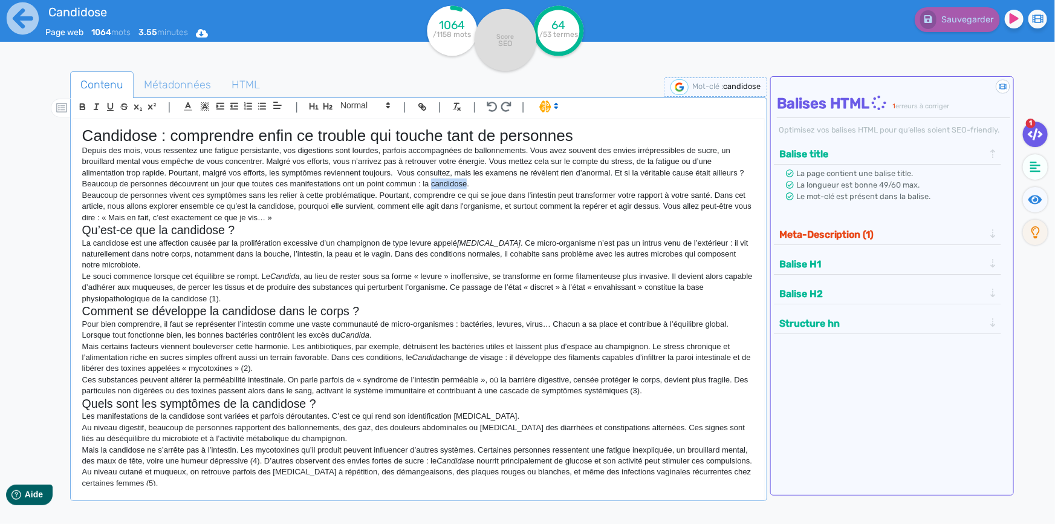
drag, startPoint x: 466, startPoint y: 181, endPoint x: 430, endPoint y: 184, distance: 35.8
click at [430, 184] on p "Depuis des mois, vous ressentez une fatigue persistante, vos digestions sont lo…" at bounding box center [418, 167] width 673 height 45
click at [80, 106] on icon "button" at bounding box center [82, 107] width 5 height 3
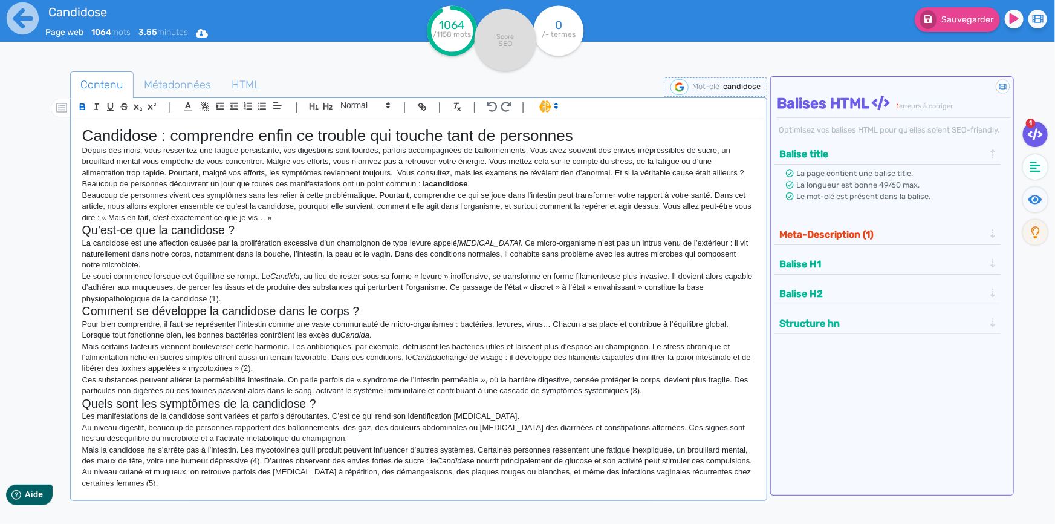
click at [363, 227] on h2 "Qu’est-ce que la candidose ?" at bounding box center [418, 230] width 673 height 14
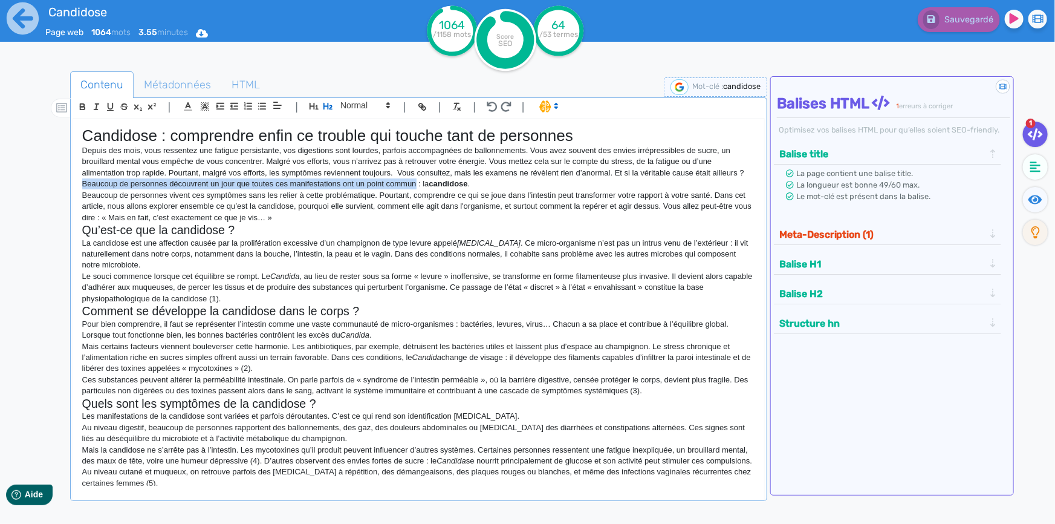
drag, startPoint x: 416, startPoint y: 180, endPoint x: 82, endPoint y: 183, distance: 334.3
click at [82, 183] on p "Depuis des mois, vous ressentez une fatigue persistante, vos digestions sont lo…" at bounding box center [418, 167] width 673 height 45
click at [618, 178] on p "Depuis des mois, vous ressentez une fatigue persistante, vos digestions sont lo…" at bounding box center [418, 167] width 673 height 45
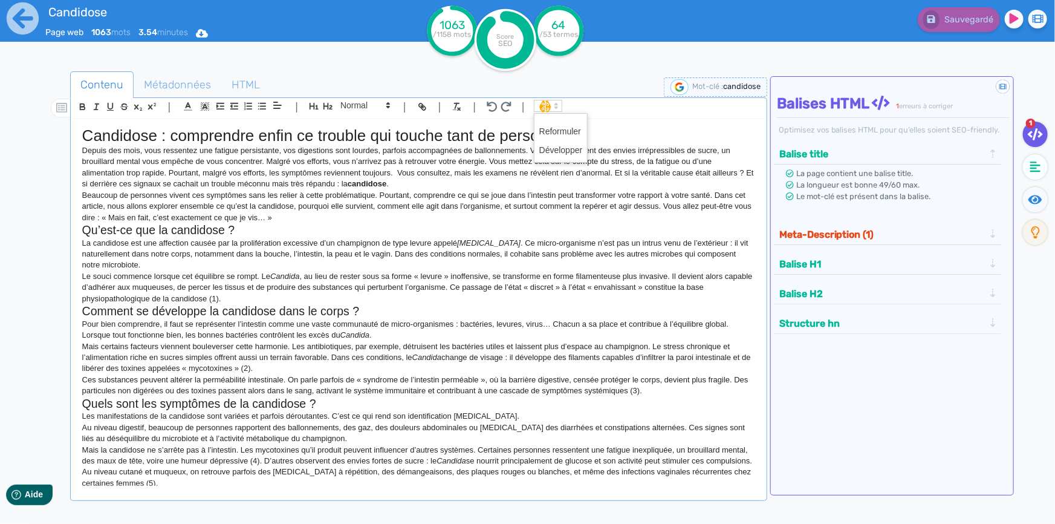
click at [552, 108] on icon at bounding box center [556, 105] width 11 height 11
click at [557, 129] on span at bounding box center [561, 131] width 44 height 19
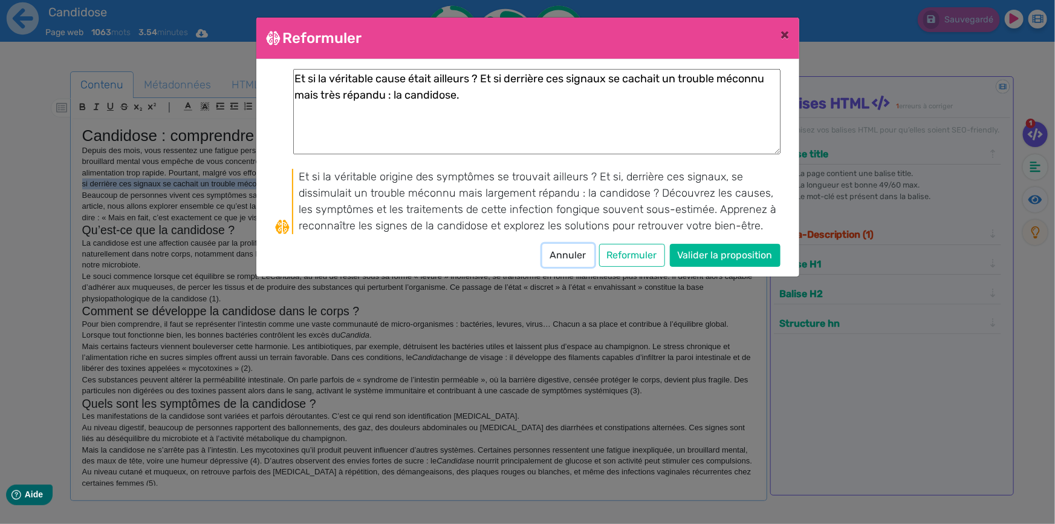
click at [571, 250] on button "Annuler" at bounding box center [568, 255] width 52 height 23
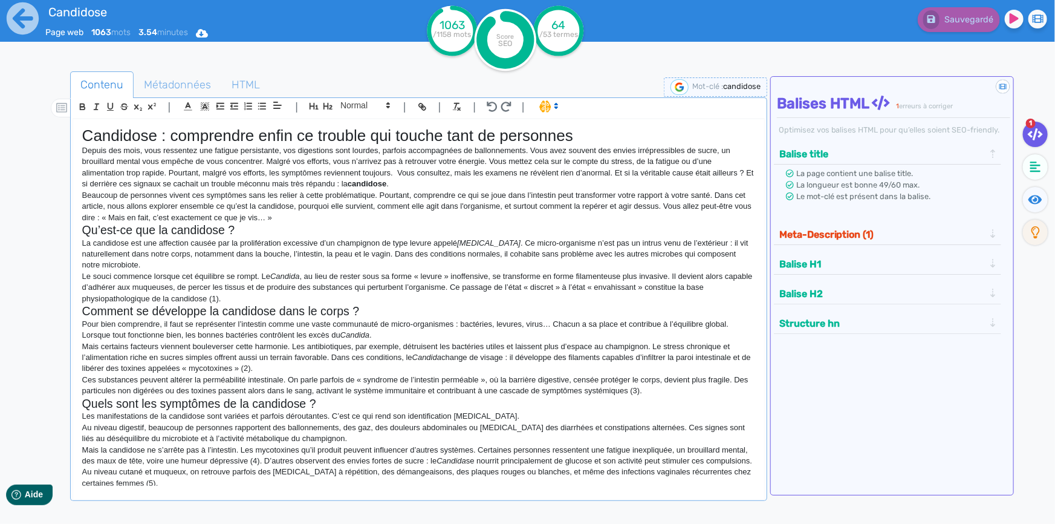
click at [256, 213] on p "Beaucoup de personnes vivent ces symptômes sans les relier à cette problématiqu…" at bounding box center [418, 206] width 673 height 33
click at [415, 185] on p "Depuis des mois, vous ressentez une fatigue persistante, vos digestions sont lo…" at bounding box center [418, 167] width 673 height 45
click at [399, 182] on p "Depuis des mois, vous ressentez une fatigue persistante, vos digestions sont lo…" at bounding box center [418, 167] width 673 height 45
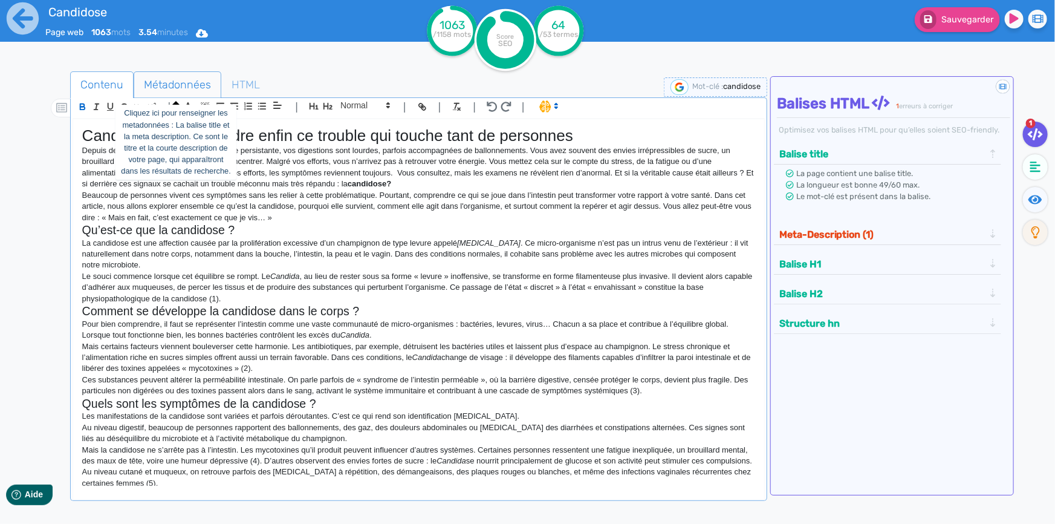
click at [187, 77] on span "Métadonnées" at bounding box center [177, 84] width 86 height 33
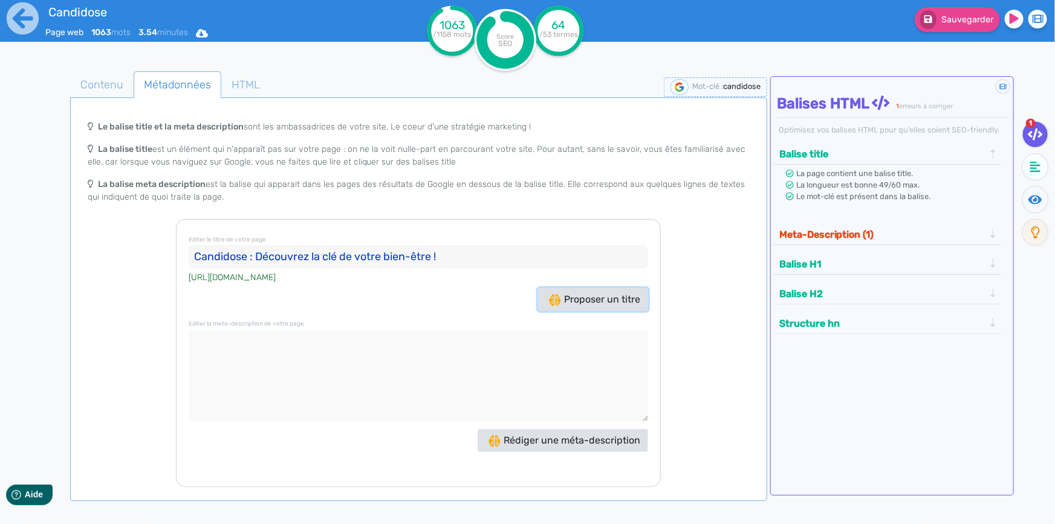
click at [562, 296] on span "Proposer un titre" at bounding box center [594, 298] width 91 height 11
click at [583, 294] on span "Proposer un titre" at bounding box center [594, 298] width 91 height 11
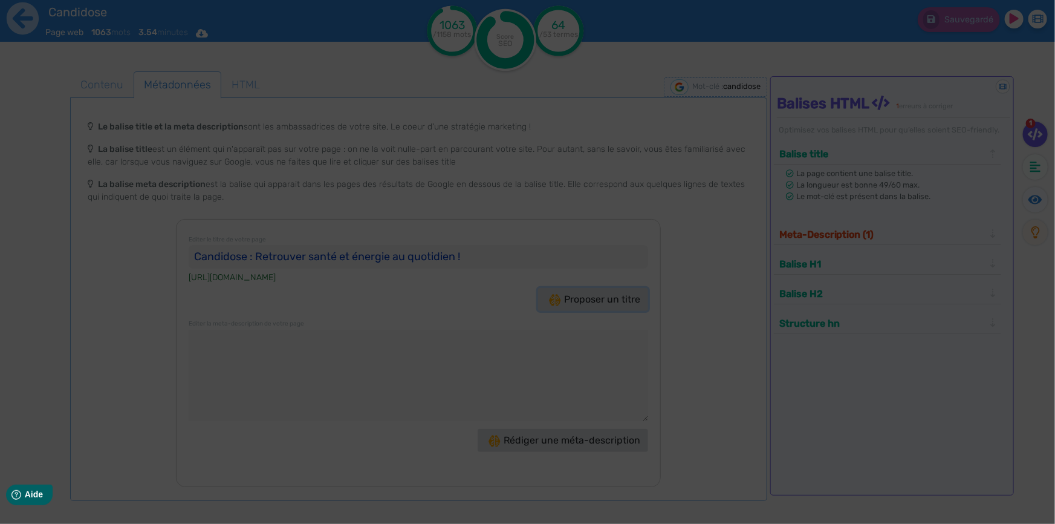
type input "Candidose : Retrouver énergie et bien-être facilement !"
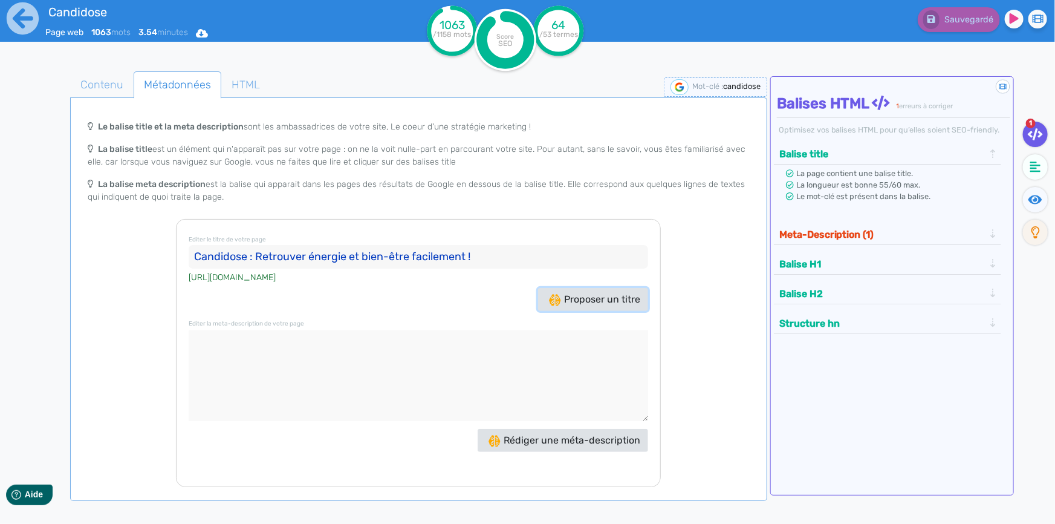
click at [580, 293] on span "Proposer un titre" at bounding box center [594, 298] width 91 height 11
click at [532, 444] on span "Rédiger une méta-description" at bounding box center [564, 439] width 152 height 11
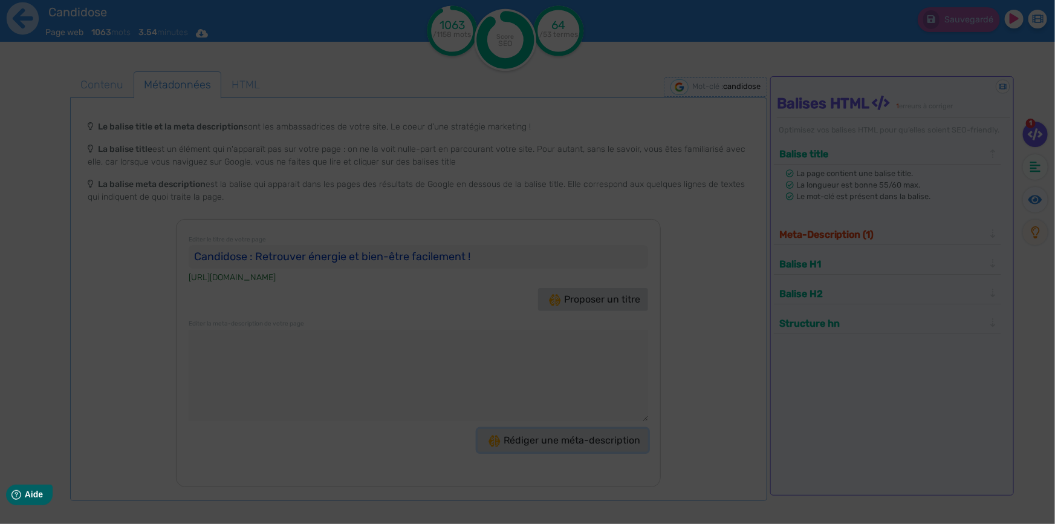
type textarea "Découvrez comment la candidose peut affecter votre bien-être. Apprenez à identi…"
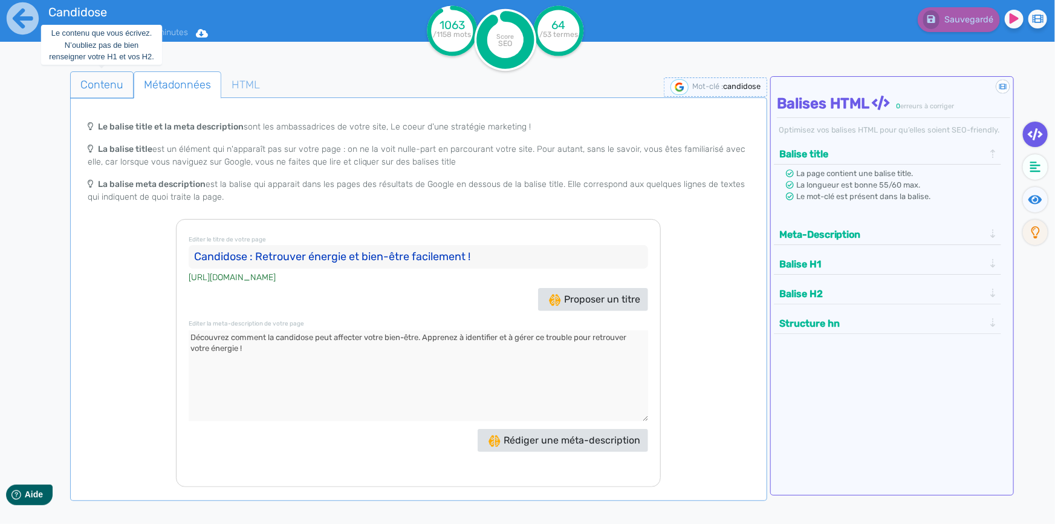
click at [112, 93] on span "Contenu" at bounding box center [102, 84] width 62 height 33
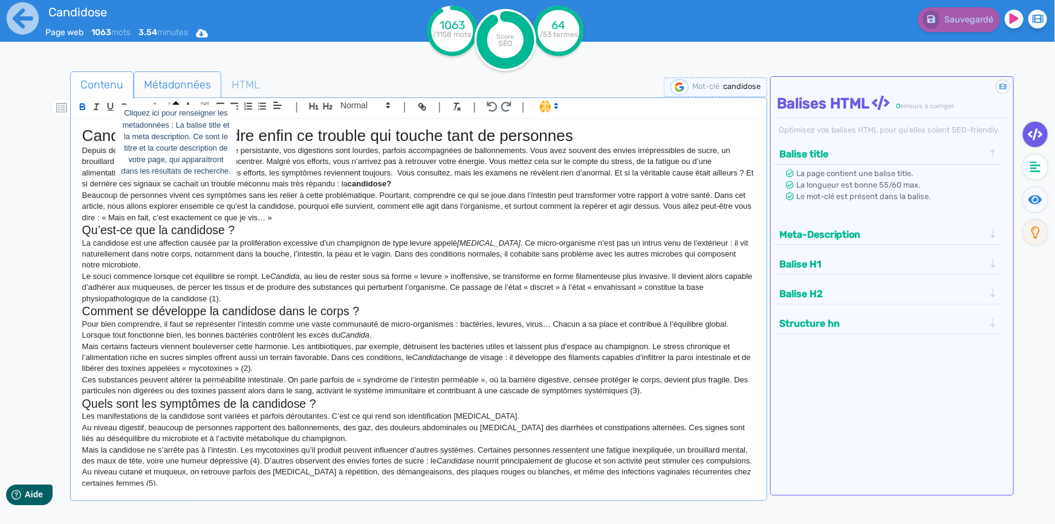
click at [175, 74] on span "Métadonnées" at bounding box center [177, 84] width 86 height 33
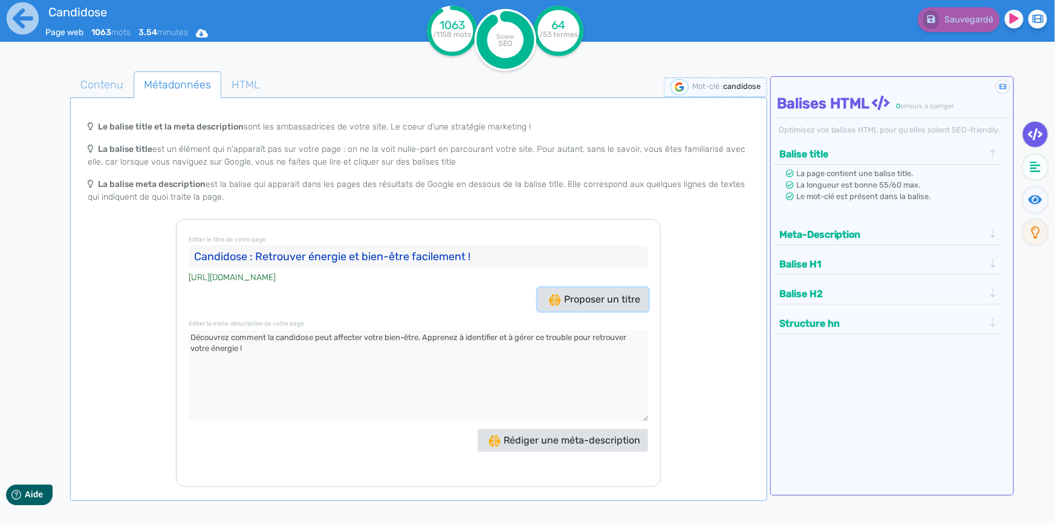
click at [560, 297] on span "Proposer un titre" at bounding box center [594, 298] width 91 height 11
click at [480, 259] on input "Candidose : Retrouver énergie et bien-être facilement !" at bounding box center [418, 257] width 459 height 24
drag, startPoint x: 480, startPoint y: 259, endPoint x: 265, endPoint y: 250, distance: 214.8
click at [265, 250] on input "Candidose : Retrouver énergie et bien-être facilement !" at bounding box center [418, 257] width 459 height 24
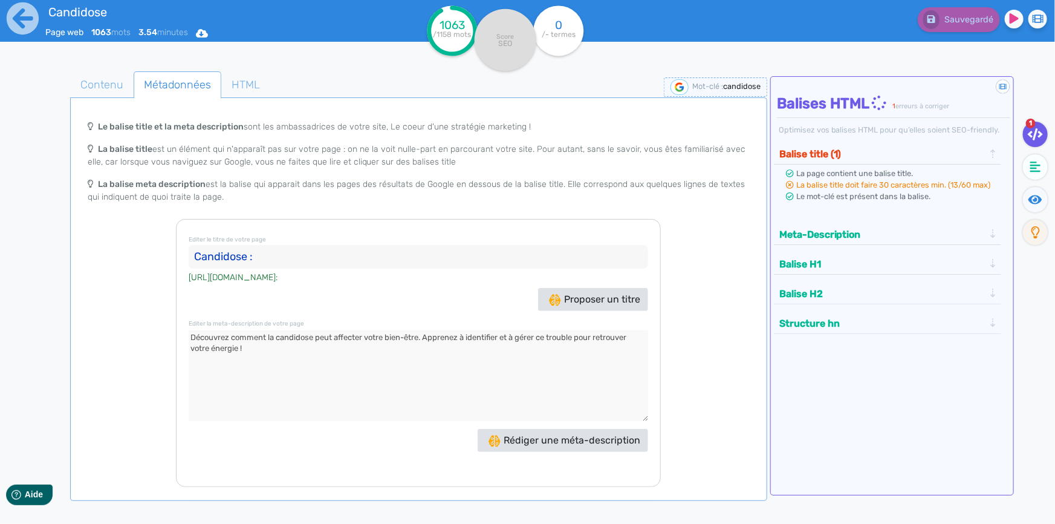
click at [387, 286] on div "Editer le titre de votre page Candidose : https://votre-site.fr/candidose-: Pro…" at bounding box center [418, 353] width 485 height 268
click at [568, 300] on span "Proposer un titre" at bounding box center [594, 298] width 91 height 11
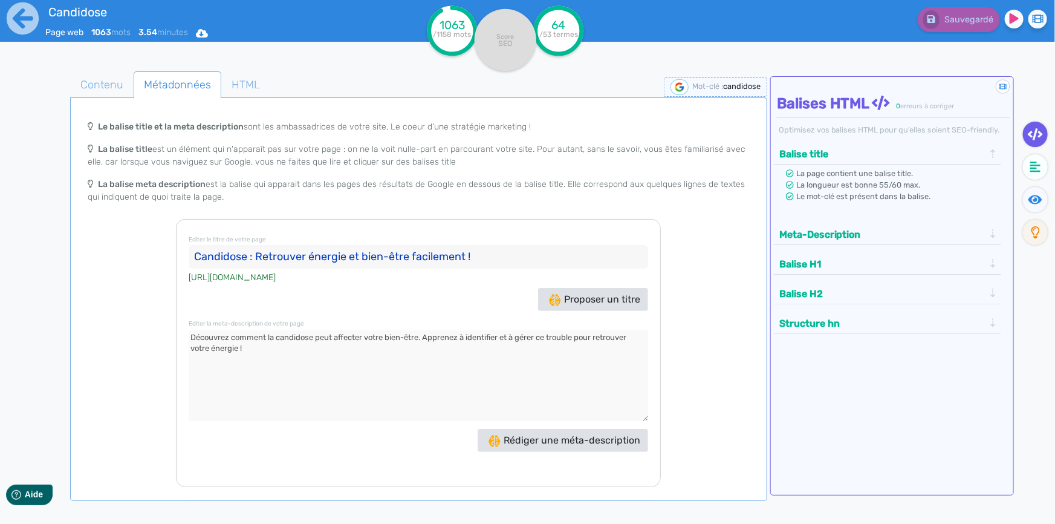
click at [259, 253] on input "Candidose : Retrouver énergie et bien-être facilement !" at bounding box center [418, 257] width 459 height 24
drag, startPoint x: 409, startPoint y: 259, endPoint x: 463, endPoint y: 258, distance: 53.8
click at [463, 258] on input "Candidose : retrouver énergie et bien-être facilement !" at bounding box center [418, 257] width 459 height 24
type input "Candidose : retrouver énergie et bien-être !"
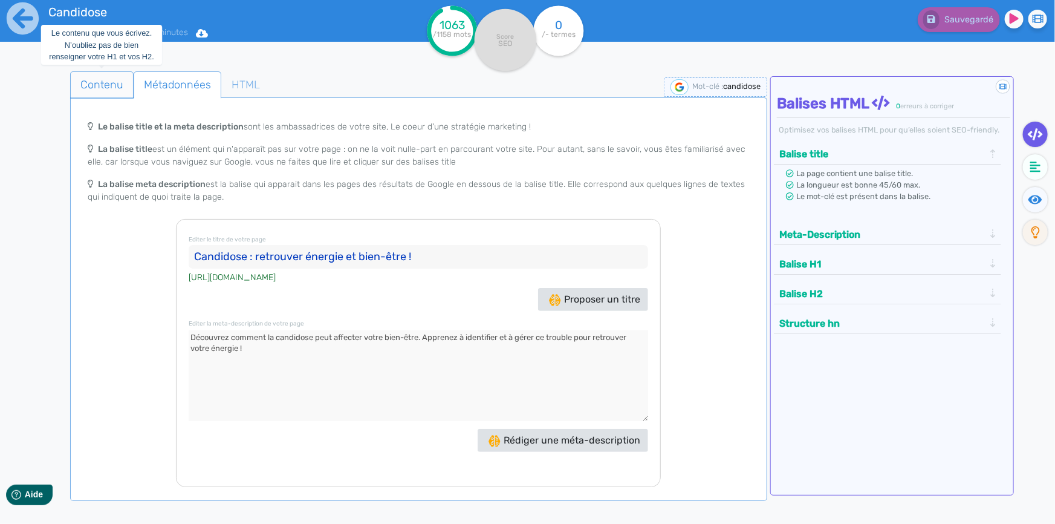
click at [106, 79] on span "Contenu" at bounding box center [102, 84] width 62 height 33
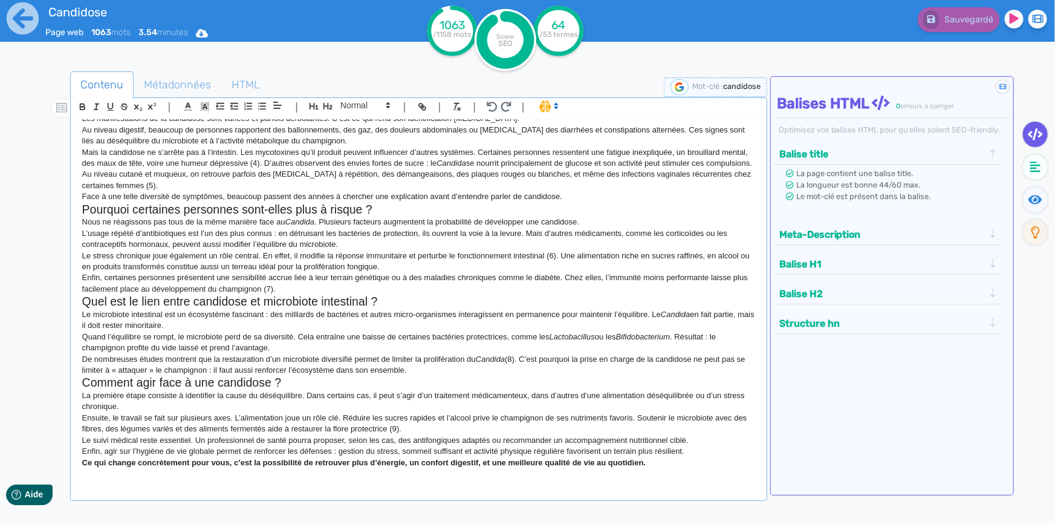
scroll to position [309, 0]
click at [666, 467] on p at bounding box center [418, 472] width 673 height 11
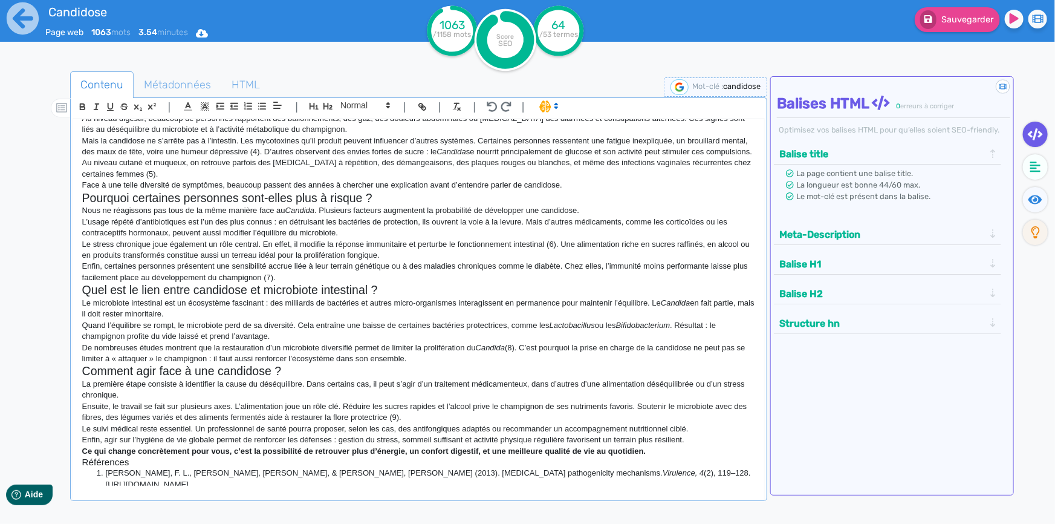
scroll to position [456, 0]
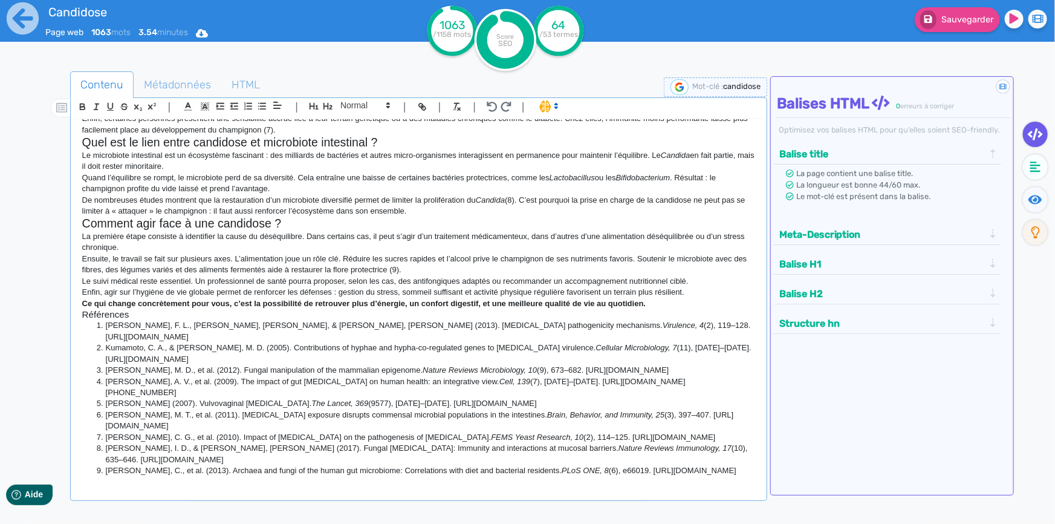
click at [127, 320] on h3 "Références" at bounding box center [418, 314] width 673 height 11
drag, startPoint x: 127, startPoint y: 327, endPoint x: 75, endPoint y: 323, distance: 52.2
click at [75, 323] on div "Candidose : comprendre enfin ce trouble qui touche tant de personnes Depuis des…" at bounding box center [418, 302] width 691 height 366
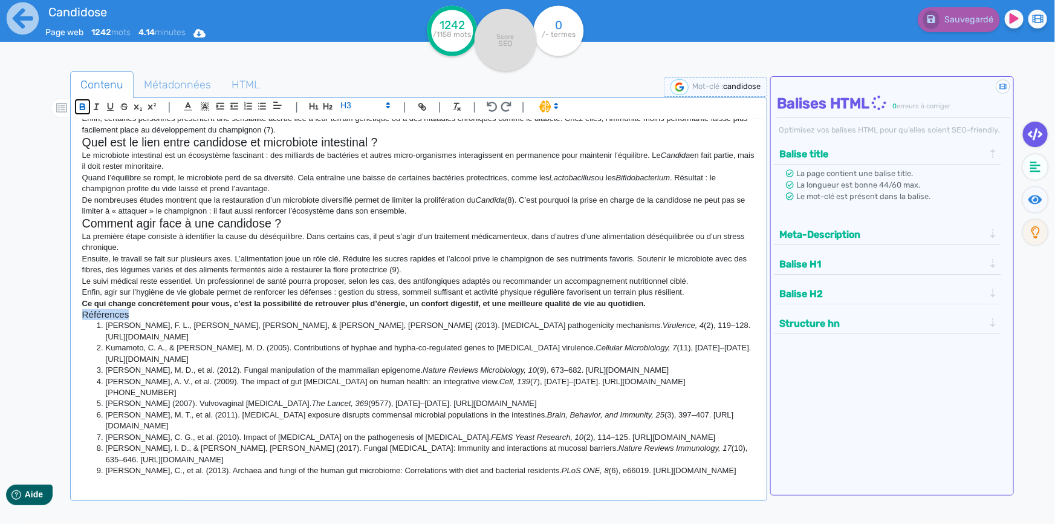
click at [88, 109] on button "button" at bounding box center [83, 107] width 14 height 14
click at [327, 108] on icon "button" at bounding box center [327, 106] width 9 height 7
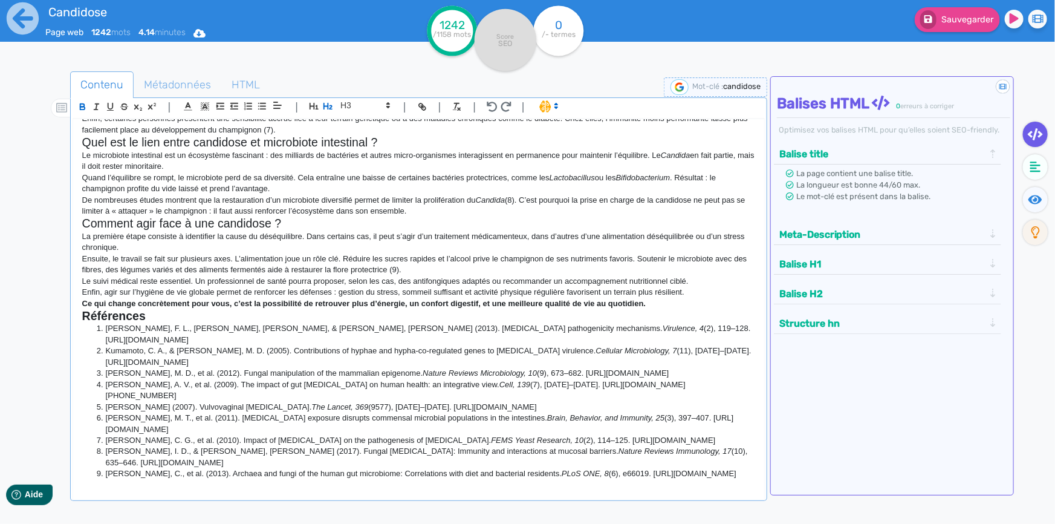
click at [262, 340] on li "Mayer, F. L., Wilson, D., & Hube, B. (2013). Candida albicans pathogenicity mec…" at bounding box center [424, 334] width 661 height 22
click at [677, 309] on p "Ce qui change concrètement pour vous, c’est la possibilité de retrouver plus d’…" at bounding box center [418, 303] width 673 height 11
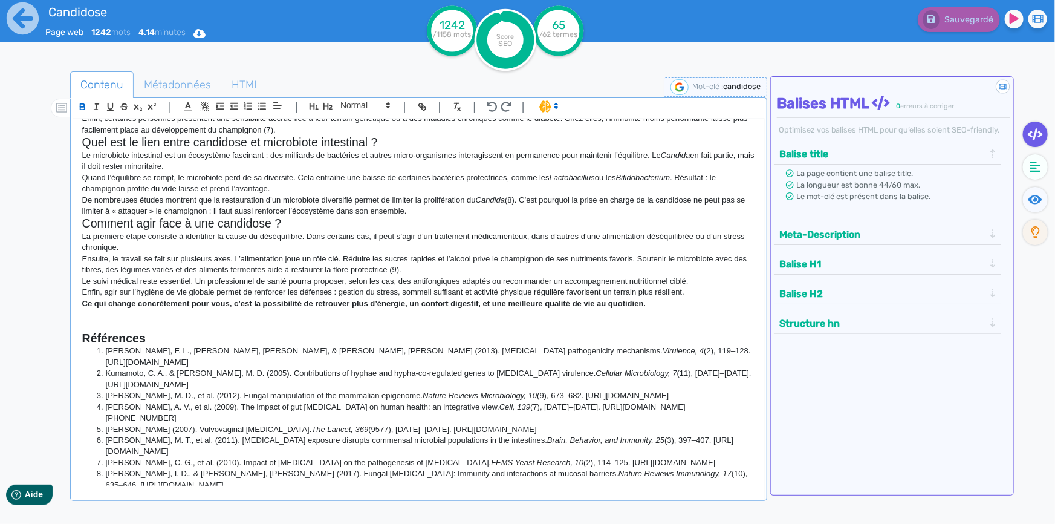
click at [133, 320] on p at bounding box center [418, 314] width 673 height 11
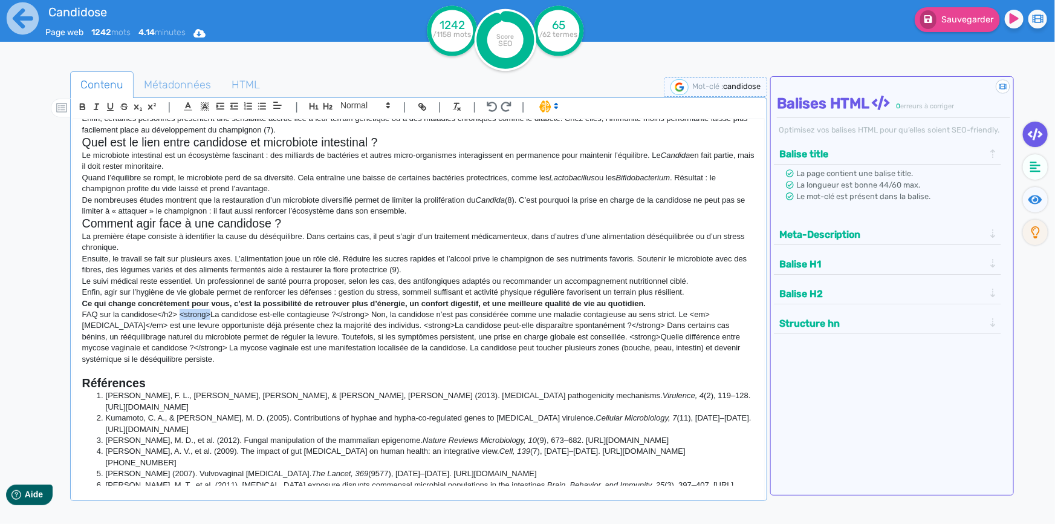
drag, startPoint x: 180, startPoint y: 325, endPoint x: 209, endPoint y: 325, distance: 29.0
click at [209, 325] on p "FAQ sur la candidose</h2> <strong>La candidose est-elle contagieuse ?</strong> …" at bounding box center [418, 337] width 673 height 56
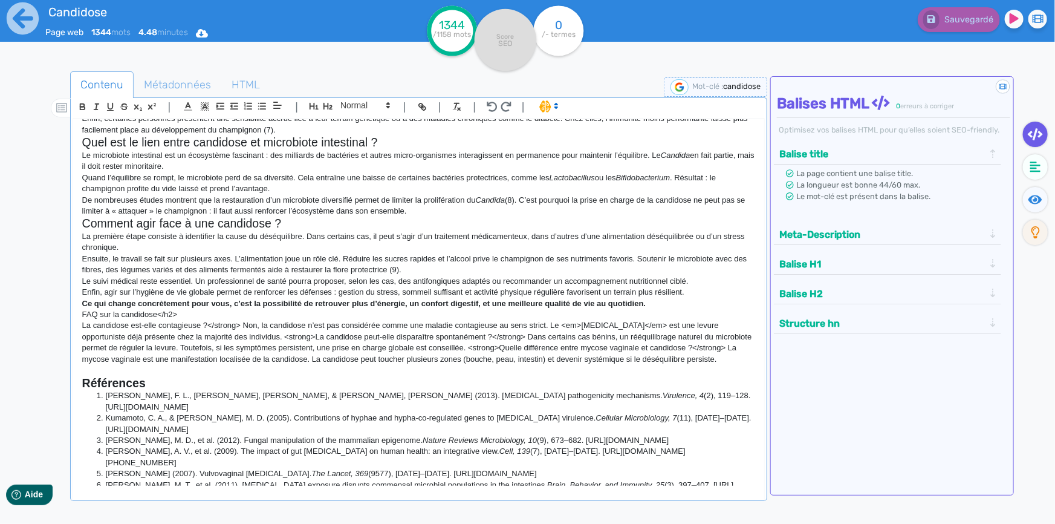
click at [187, 320] on p "FAQ sur la candidose</h2>" at bounding box center [418, 314] width 673 height 11
click at [330, 102] on icon "button" at bounding box center [328, 106] width 10 height 10
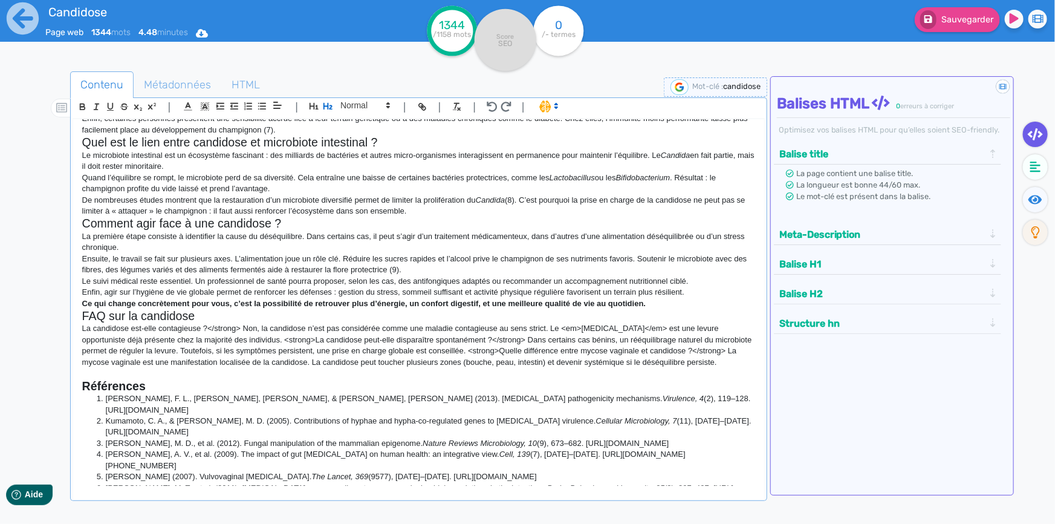
click at [243, 339] on p "La candidose est-elle contagieuse ?</strong> Non, la candidose n’est pas consid…" at bounding box center [418, 345] width 673 height 45
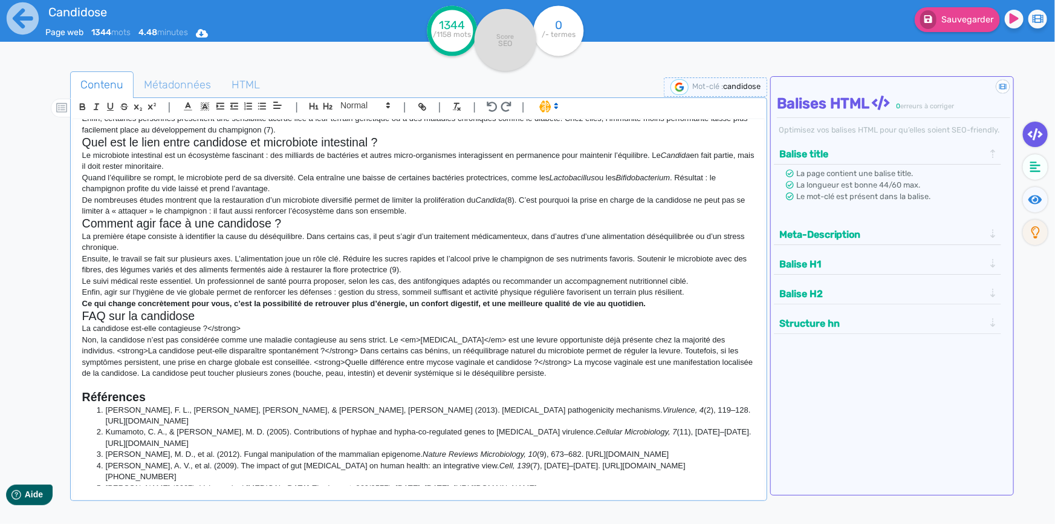
drag, startPoint x: 243, startPoint y: 339, endPoint x: 210, endPoint y: 339, distance: 33.3
click at [210, 334] on p "La candidose est-elle contagieuse ?</strong>" at bounding box center [418, 328] width 673 height 11
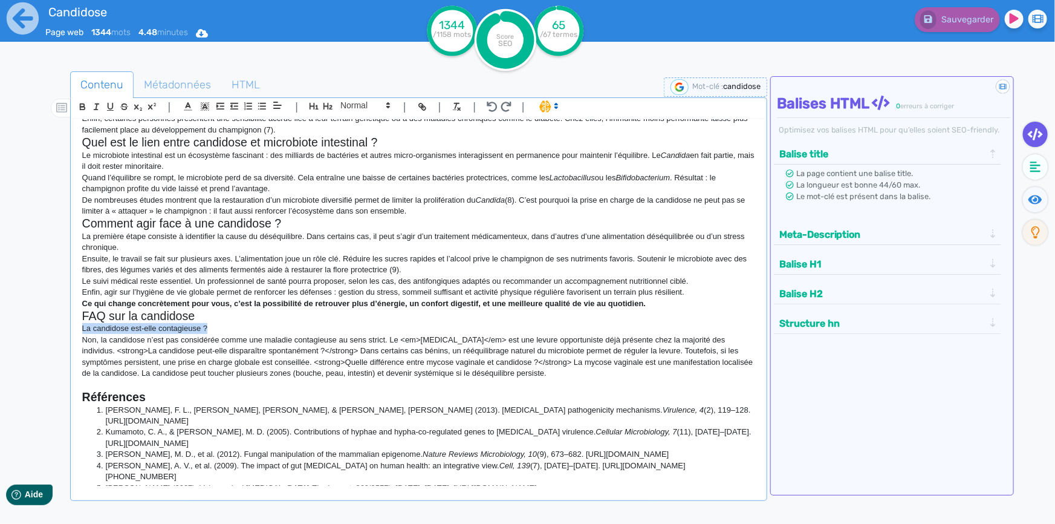
drag, startPoint x: 208, startPoint y: 338, endPoint x: 76, endPoint y: 342, distance: 131.9
click at [76, 342] on div "Candidose : comprendre enfin ce trouble qui touche tant de personnes Depuis des…" at bounding box center [418, 302] width 691 height 366
click at [85, 105] on icon "button" at bounding box center [82, 107] width 10 height 10
click at [325, 363] on p "Non, la candidose n’est pas considérée comme une maladie contagieuse au sens st…" at bounding box center [418, 356] width 673 height 45
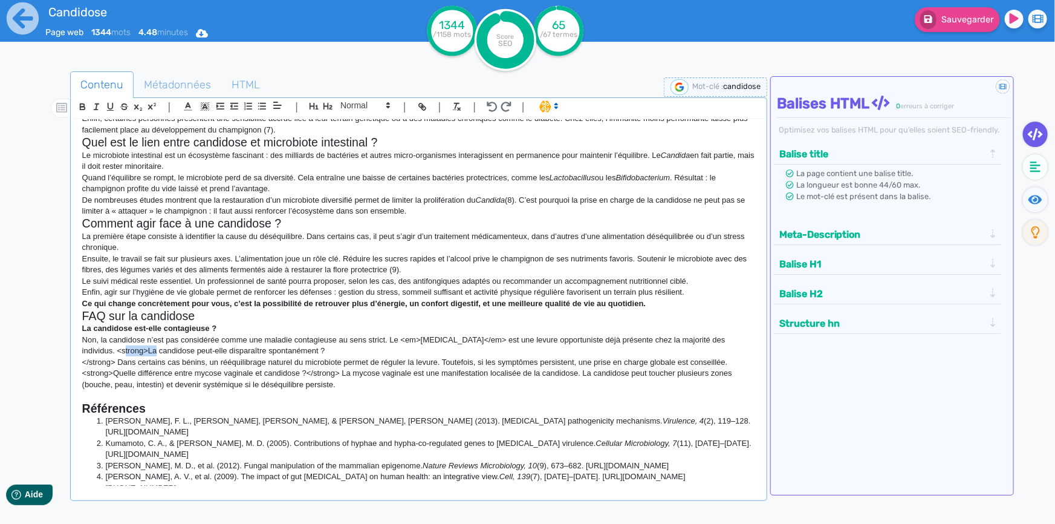
drag, startPoint x: 146, startPoint y: 363, endPoint x: 117, endPoint y: 363, distance: 29.0
click at [117, 357] on p "Non, la candidose n’est pas considérée comme une maladie contagieuse au sens st…" at bounding box center [418, 345] width 673 height 22
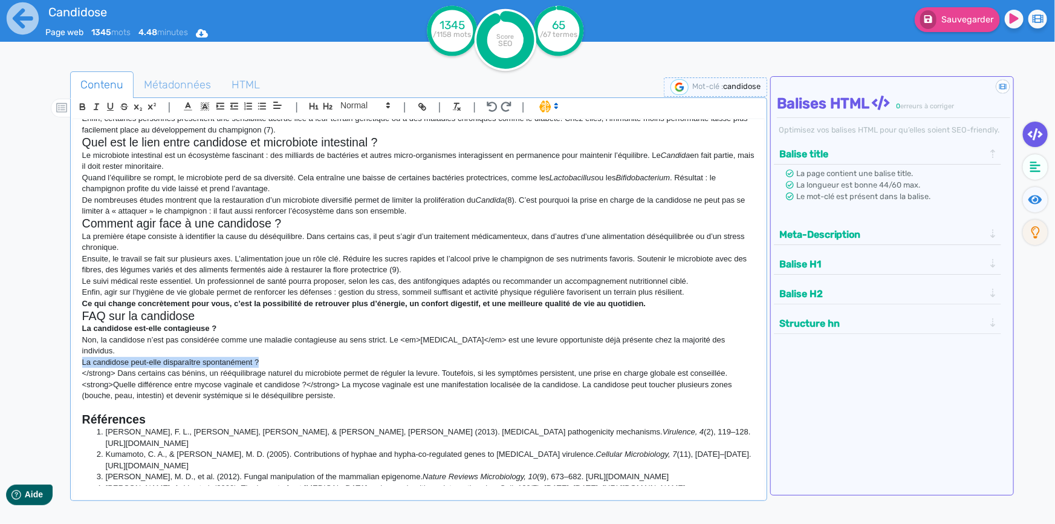
drag, startPoint x: 262, startPoint y: 373, endPoint x: 76, endPoint y: 375, distance: 186.2
click at [76, 375] on div "Candidose : comprendre enfin ce trouble qui touche tant de personnes Depuis des…" at bounding box center [418, 302] width 691 height 366
drag, startPoint x: 118, startPoint y: 385, endPoint x: 79, endPoint y: 387, distance: 39.4
click at [79, 387] on div "Candidose : comprendre enfin ce trouble qui touche tant de personnes Depuis des…" at bounding box center [418, 302] width 691 height 366
drag, startPoint x: 420, startPoint y: 353, endPoint x: 405, endPoint y: 354, distance: 14.5
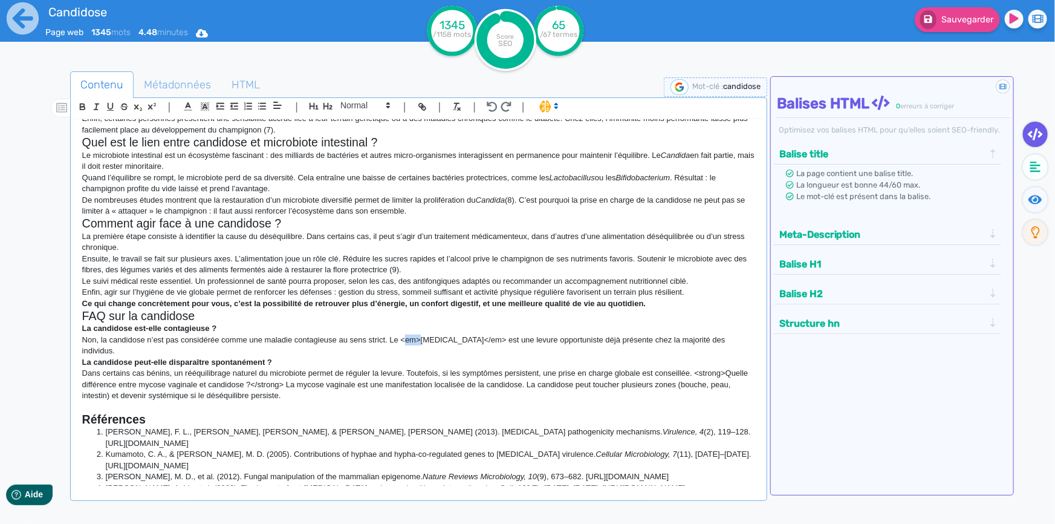
click at [405, 354] on p "Non, la candidose n’est pas considérée comme une maladie contagieuse au sens st…" at bounding box center [418, 345] width 673 height 22
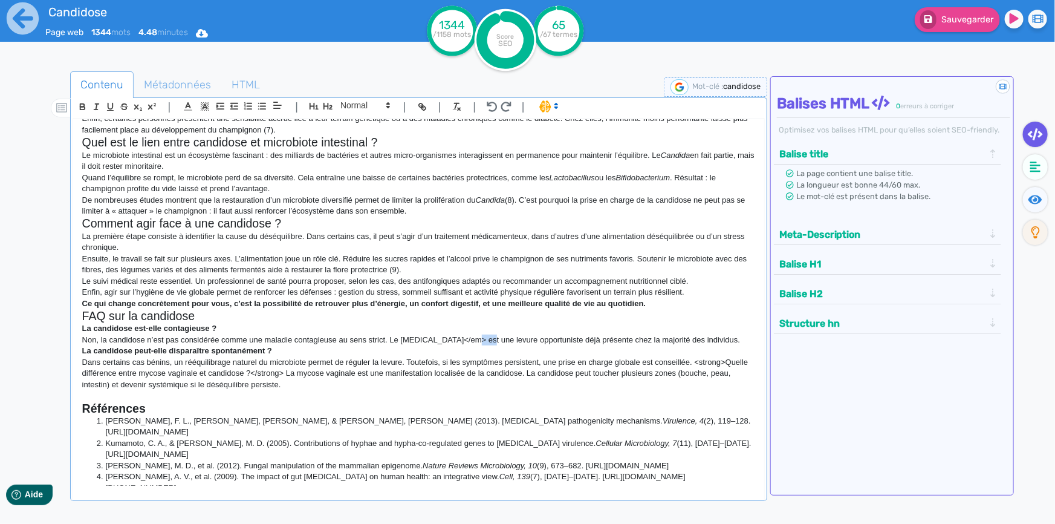
drag, startPoint x: 485, startPoint y: 352, endPoint x: 466, endPoint y: 351, distance: 18.8
click at [466, 345] on p "Non, la candidose n’est pas considérée comme une maladie contagieuse au sens st…" at bounding box center [418, 339] width 673 height 11
click at [392, 380] on p "Dans certains cas bénins, un rééquilibrage naturel du microbiote permet de régu…" at bounding box center [418, 373] width 673 height 33
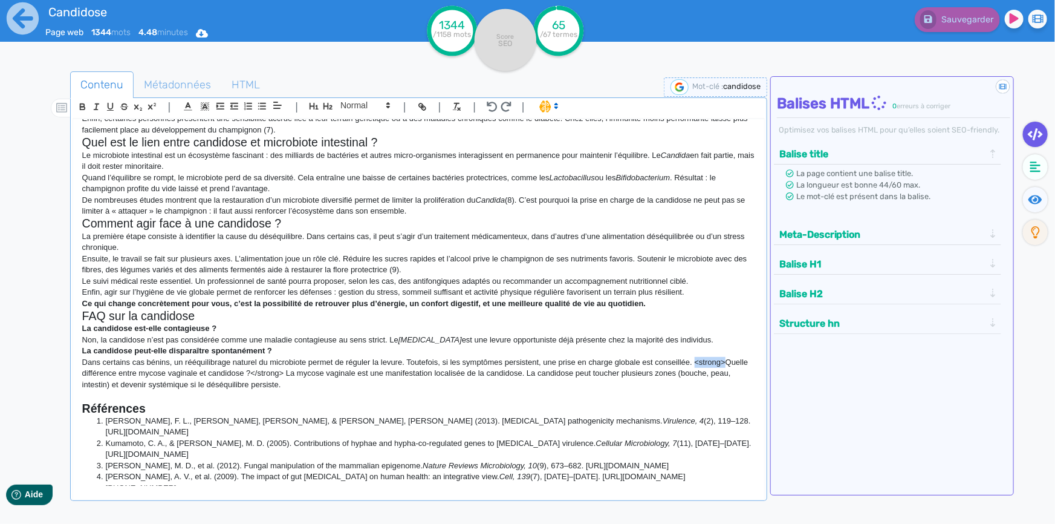
drag, startPoint x: 114, startPoint y: 385, endPoint x: 80, endPoint y: 381, distance: 34.1
click at [80, 381] on div "Candidose : comprendre enfin ce trouble qui touche tant de personnes Depuis des…" at bounding box center [418, 302] width 691 height 366
drag, startPoint x: 284, startPoint y: 383, endPoint x: 250, endPoint y: 385, distance: 33.3
click at [250, 385] on p "Dans certains cas bénins, un rééquilibrage naturel du microbiote permet de régu…" at bounding box center [418, 373] width 673 height 33
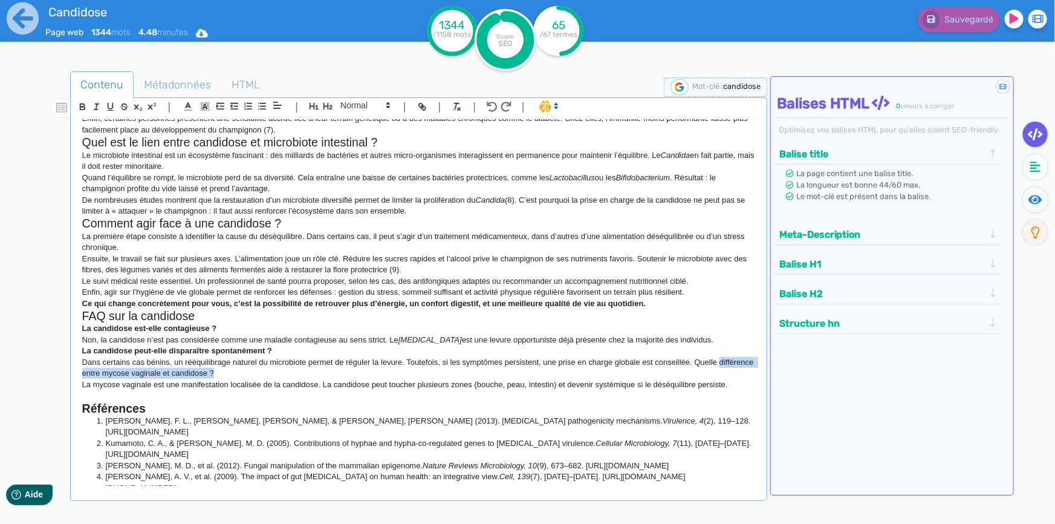
drag, startPoint x: 250, startPoint y: 385, endPoint x: 81, endPoint y: 386, distance: 169.3
click at [81, 386] on div "Candidose : comprendre enfin ce trouble qui touche tant de personnes Depuis des…" at bounding box center [418, 302] width 691 height 366
click at [695, 374] on p "Dans certains cas bénins, un rééquilibrage naturel du microbiote permet de régu…" at bounding box center [418, 368] width 673 height 22
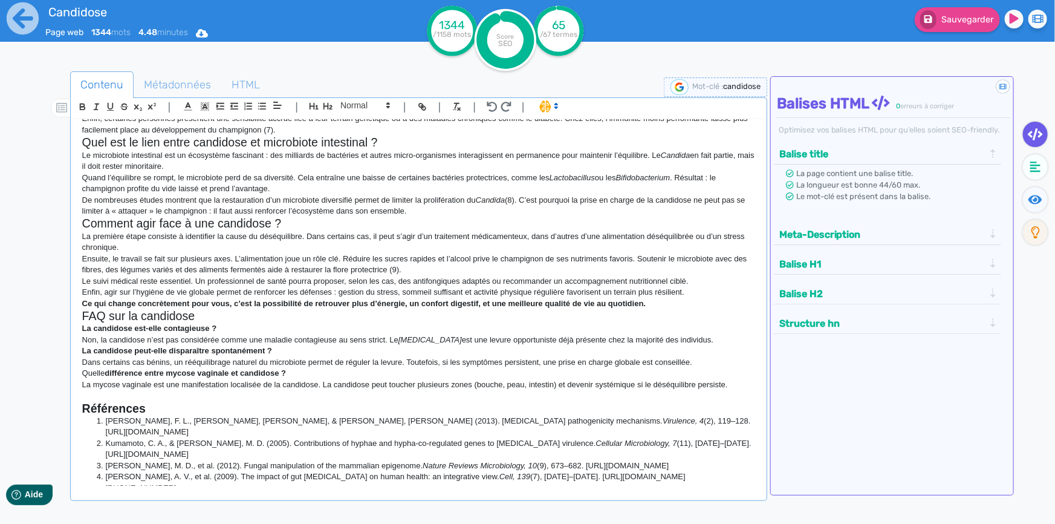
drag, startPoint x: 108, startPoint y: 382, endPoint x: 74, endPoint y: 385, distance: 33.4
click at [74, 385] on div "Candidose : comprendre enfin ce trouble qui touche tant de personnes Depuis des…" at bounding box center [418, 302] width 691 height 366
click at [79, 399] on div "Candidose : comprendre enfin ce trouble qui touche tant de personnes Depuis des…" at bounding box center [418, 302] width 691 height 366
click at [303, 287] on p "Le suivi médical reste essentiel. Un professionnel de santé pourra proposer, se…" at bounding box center [418, 281] width 673 height 11
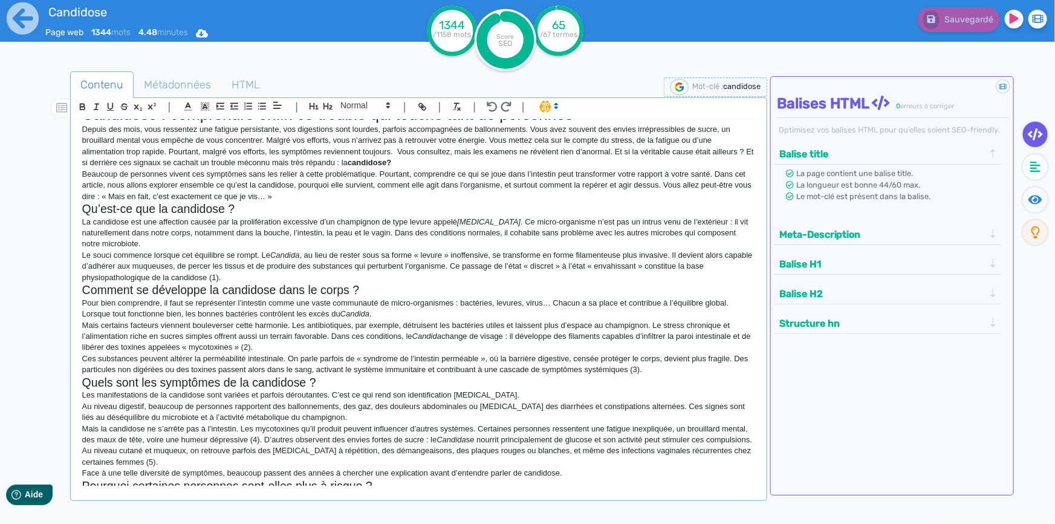
scroll to position [0, 0]
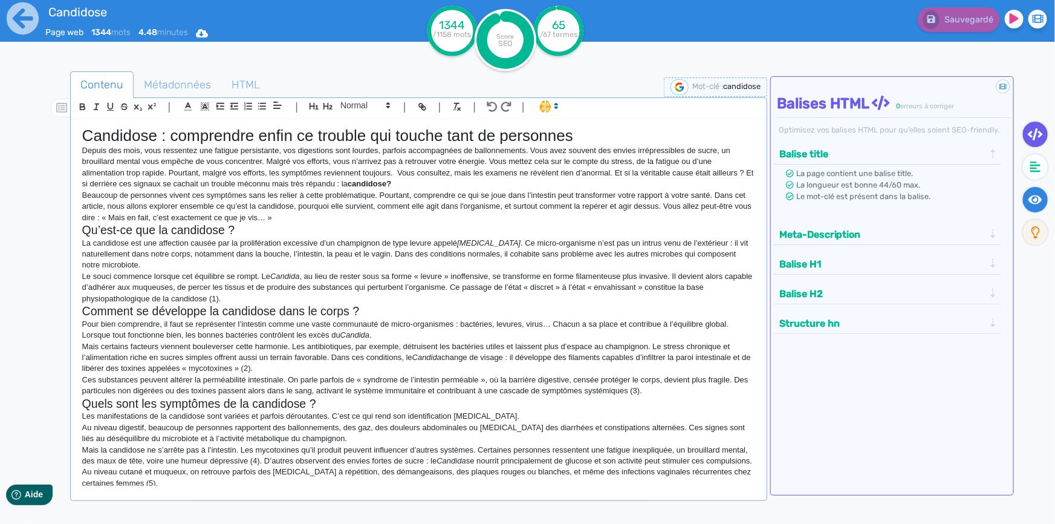
click at [1034, 200] on icon at bounding box center [1035, 199] width 14 height 9
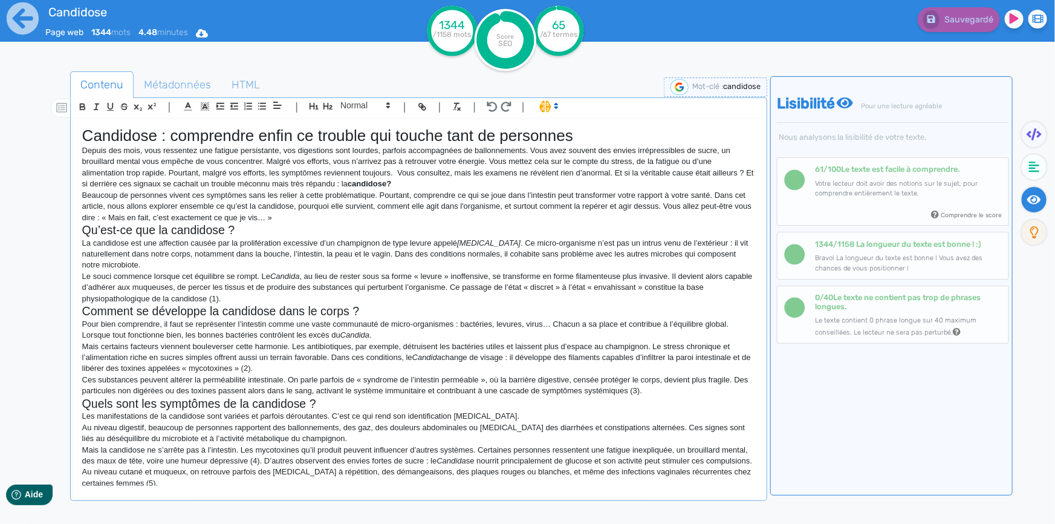
click at [464, 252] on p "La candidose est une affection causée par la prolifération excessive d’un champ…" at bounding box center [418, 254] width 673 height 33
click at [206, 33] on icon at bounding box center [202, 33] width 12 height 8
click at [218, 96] on button "Word" at bounding box center [199, 102] width 97 height 19
click at [20, 19] on icon at bounding box center [22, 18] width 33 height 33
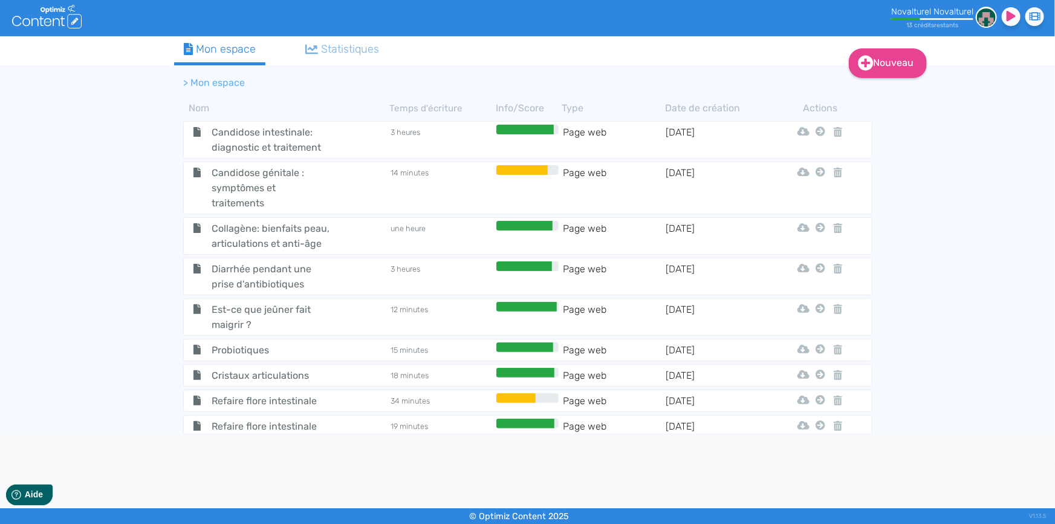
scroll to position [1047, 0]
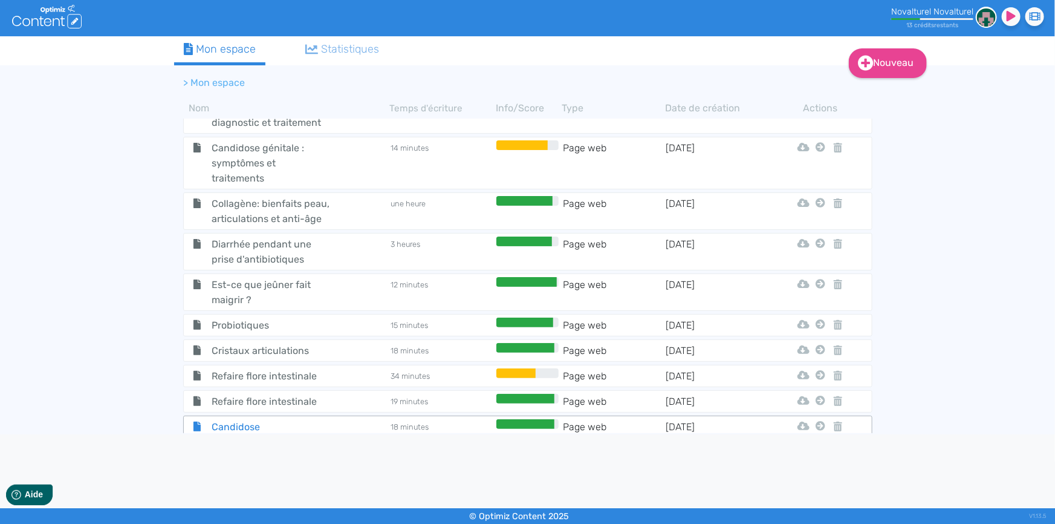
click at [248, 419] on span "Candidose" at bounding box center [271, 426] width 136 height 15
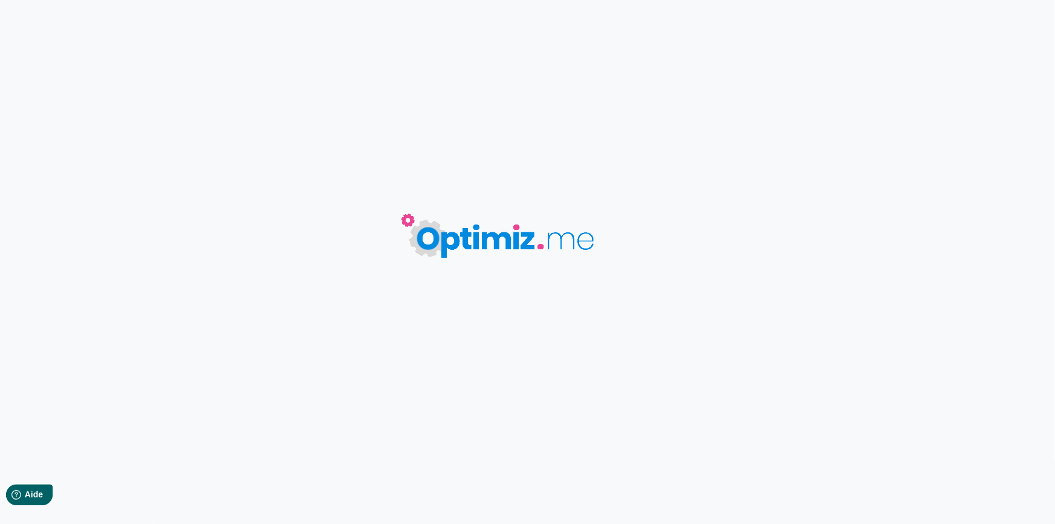
type input "Candidose"
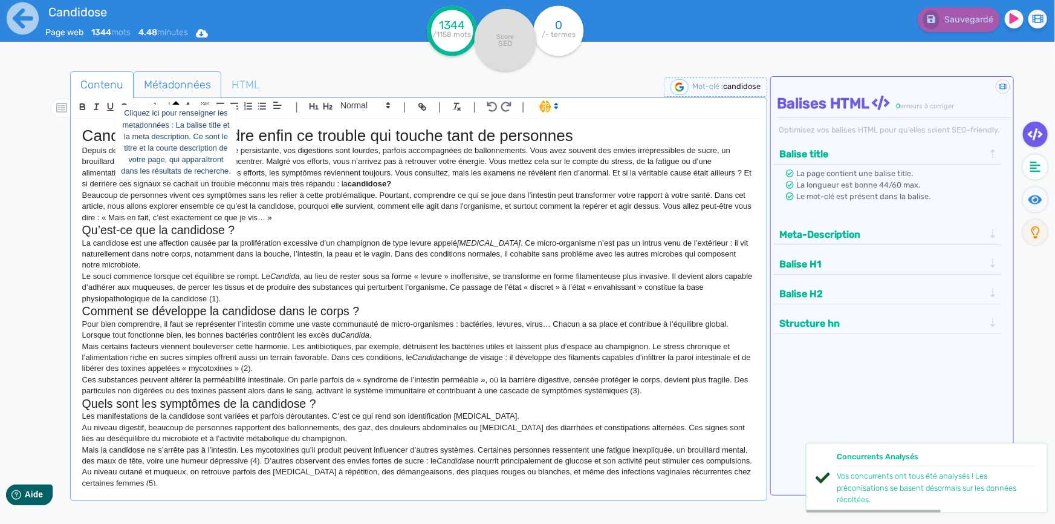
click at [173, 78] on span "Métadonnées" at bounding box center [177, 84] width 86 height 33
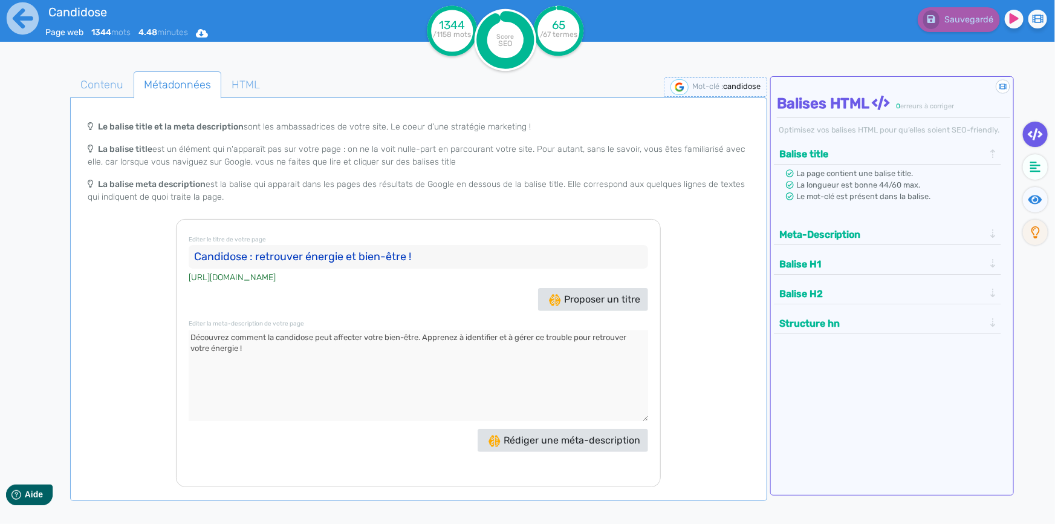
drag, startPoint x: 193, startPoint y: 251, endPoint x: 425, endPoint y: 268, distance: 232.2
click at [425, 268] on div "Editer le titre de votre page Candidose : retrouver énergie et bien-être ! http…" at bounding box center [418, 353] width 485 height 268
drag, startPoint x: 632, startPoint y: 365, endPoint x: 609, endPoint y: 350, distance: 27.2
click at [632, 365] on textarea at bounding box center [418, 375] width 459 height 91
drag, startPoint x: 275, startPoint y: 347, endPoint x: 192, endPoint y: 339, distance: 83.2
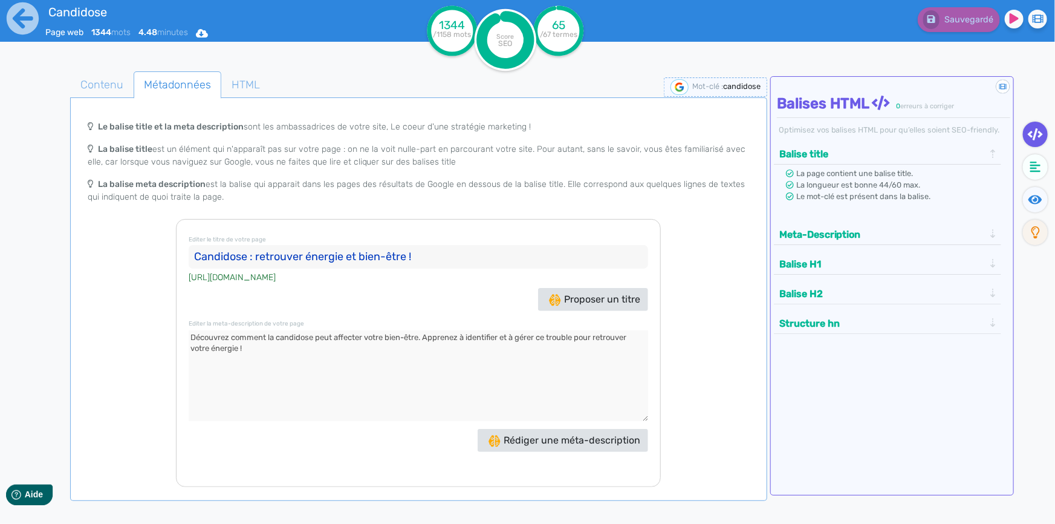
click at [192, 339] on textarea at bounding box center [418, 375] width 459 height 91
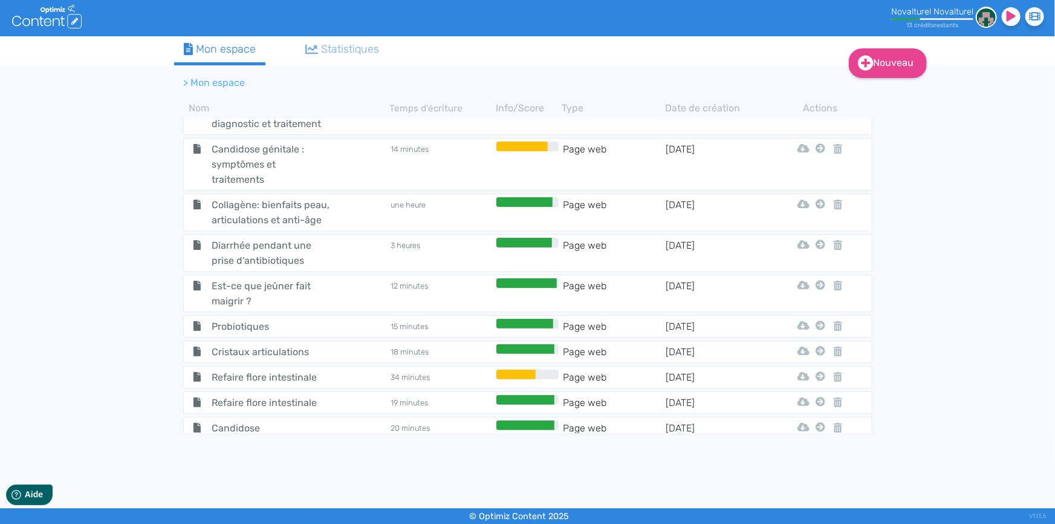
scroll to position [1047, 0]
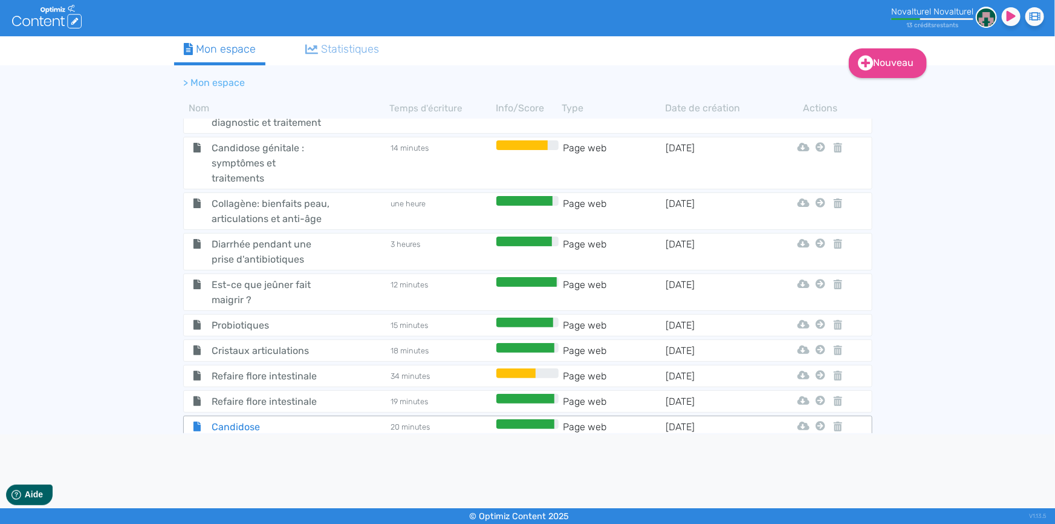
click at [241, 419] on span "Candidose" at bounding box center [271, 426] width 136 height 15
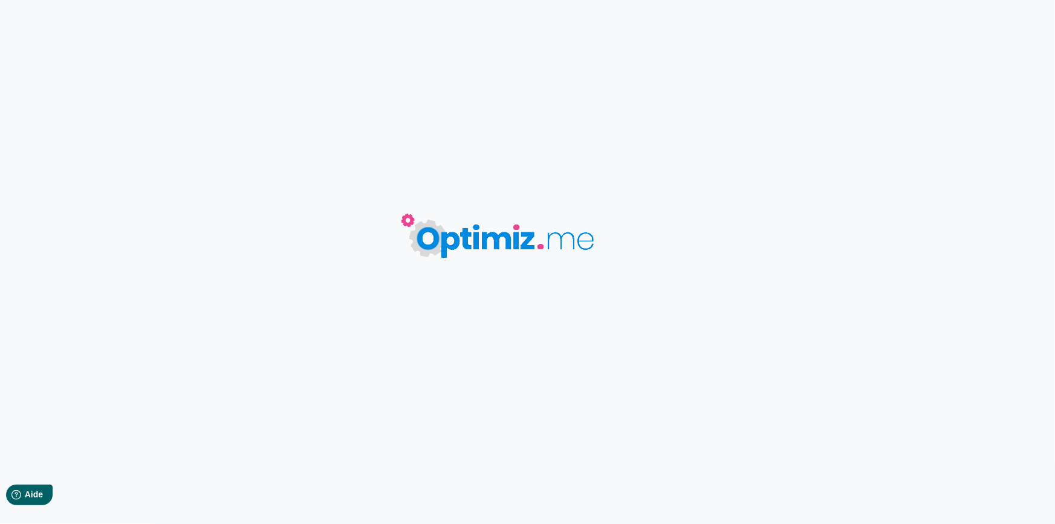
type input "Candidose"
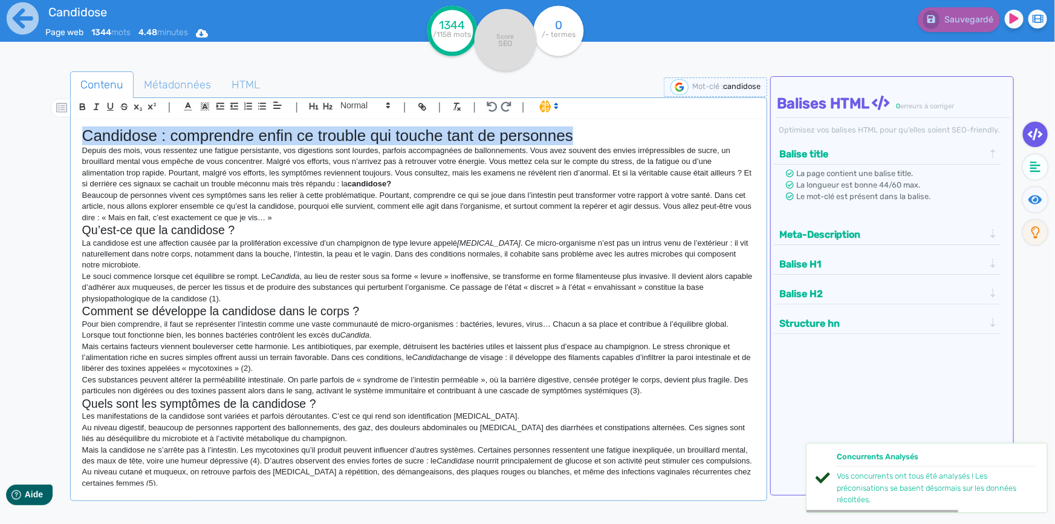
drag, startPoint x: 575, startPoint y: 138, endPoint x: 42, endPoint y: 114, distance: 533.2
click at [24, 137] on div "Candidose Page web 1344 mots 4.48 minutes Html Pdf Word 1344 /1158 mots Score S…" at bounding box center [527, 300] width 1055 height 600
paste div
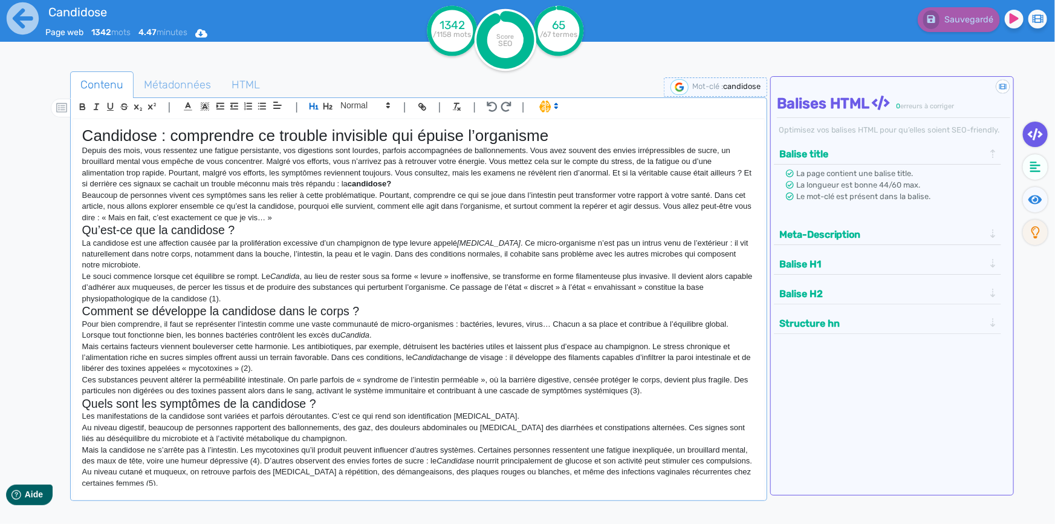
click at [623, 154] on p "Depuis des mois, vous ressentez une fatigue persistante, vos digestions sont lo…" at bounding box center [418, 167] width 673 height 45
click at [1039, 198] on icon at bounding box center [1035, 199] width 14 height 12
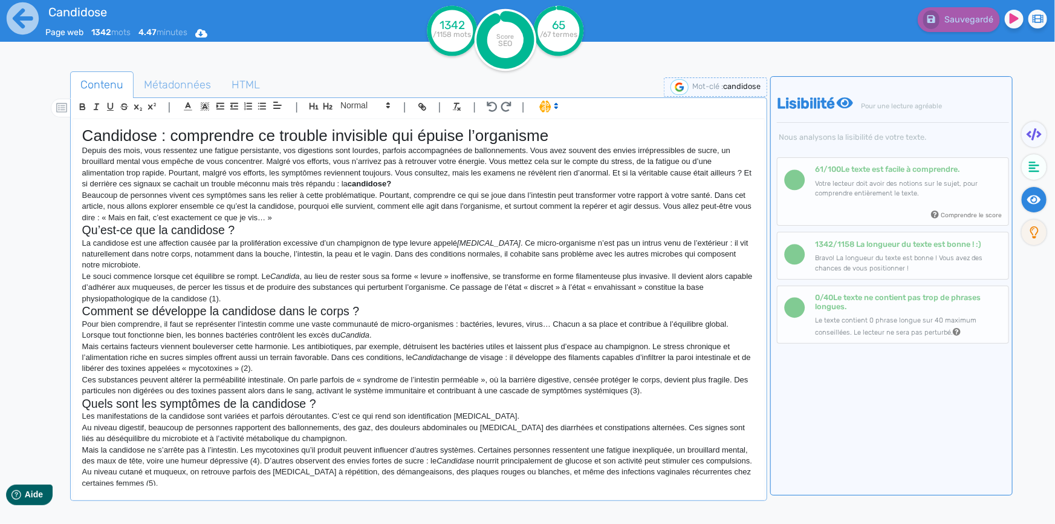
click at [661, 236] on h2 "Qu’est-ce que la candidose ?" at bounding box center [418, 230] width 673 height 14
